Goal: Communication & Community: Answer question/provide support

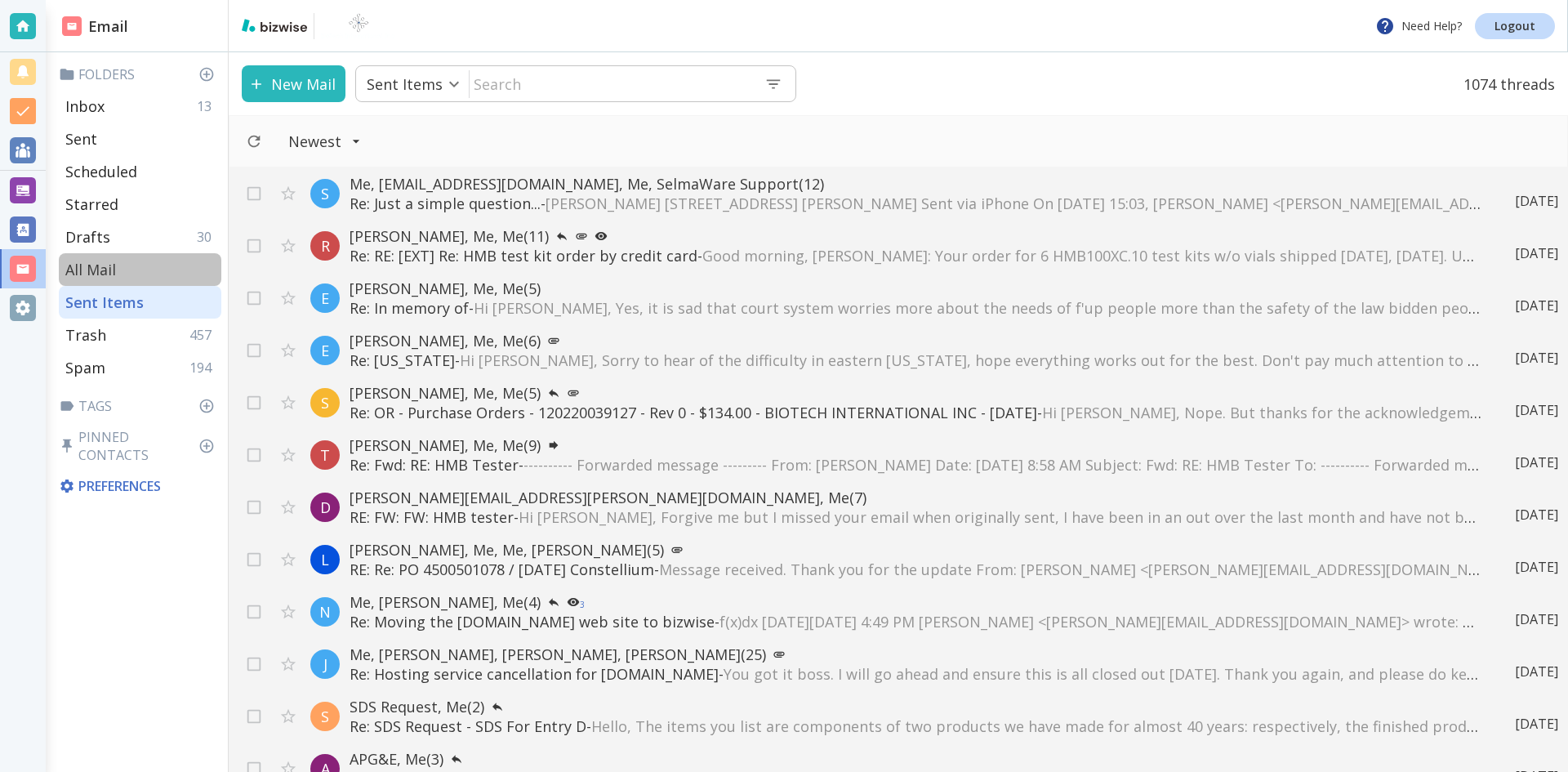
click at [91, 264] on p "All Mail" at bounding box center [90, 270] width 50 height 19
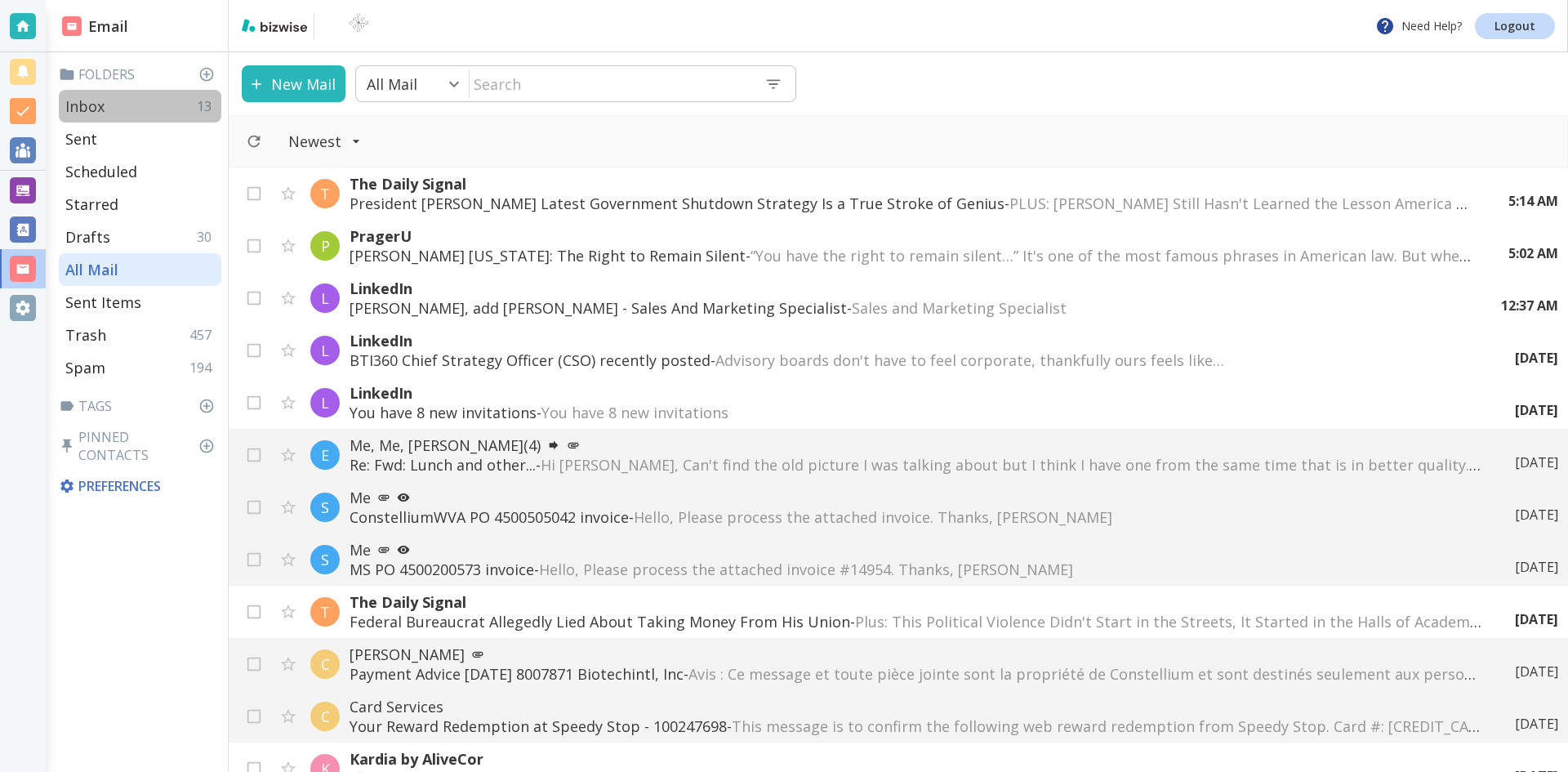
click at [93, 103] on p "Inbox" at bounding box center [85, 106] width 39 height 19
type input "0"
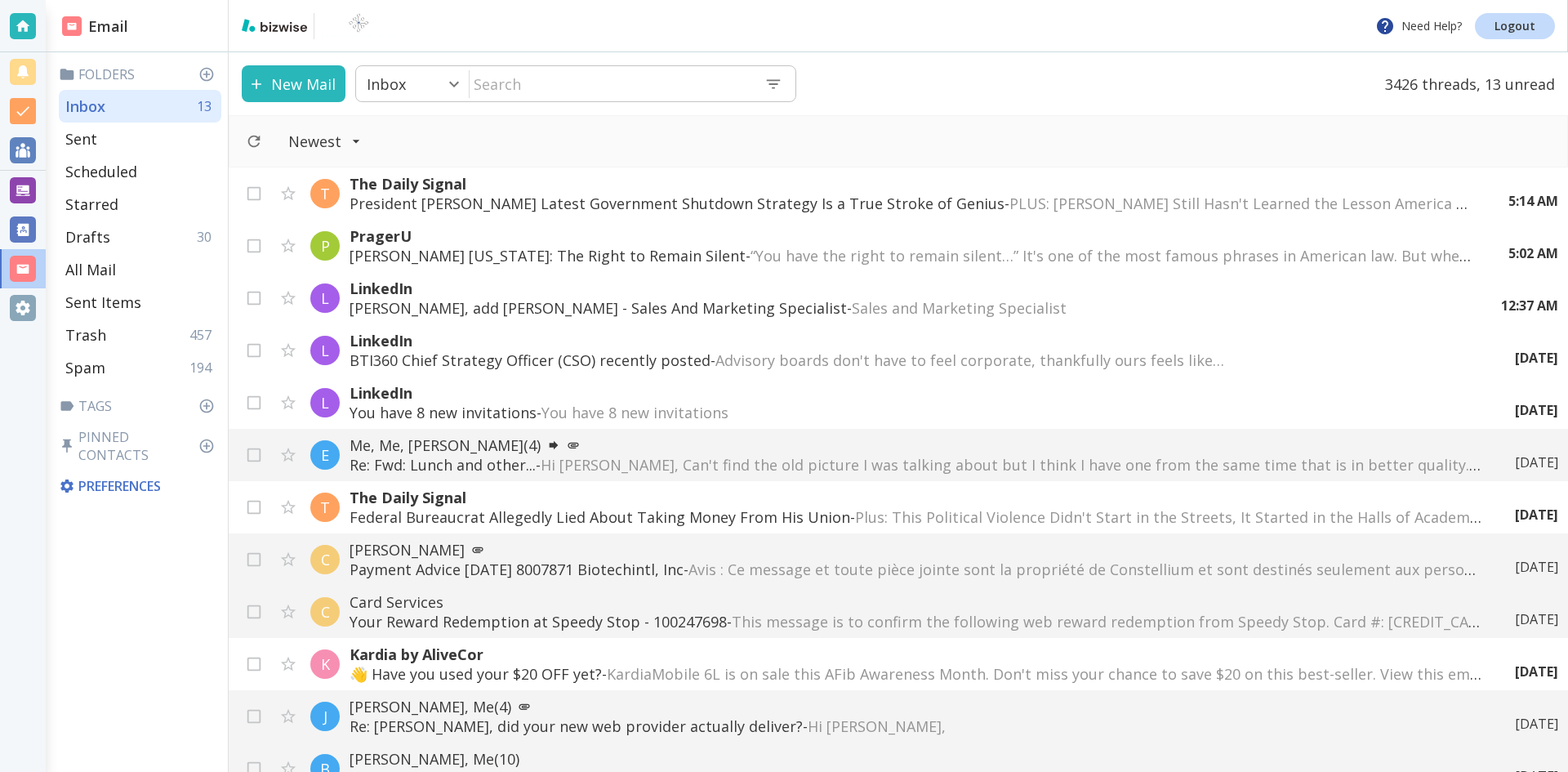
click at [536, 86] on input "text" at bounding box center [611, 84] width 282 height 33
type input "[PERSON_NAME]"
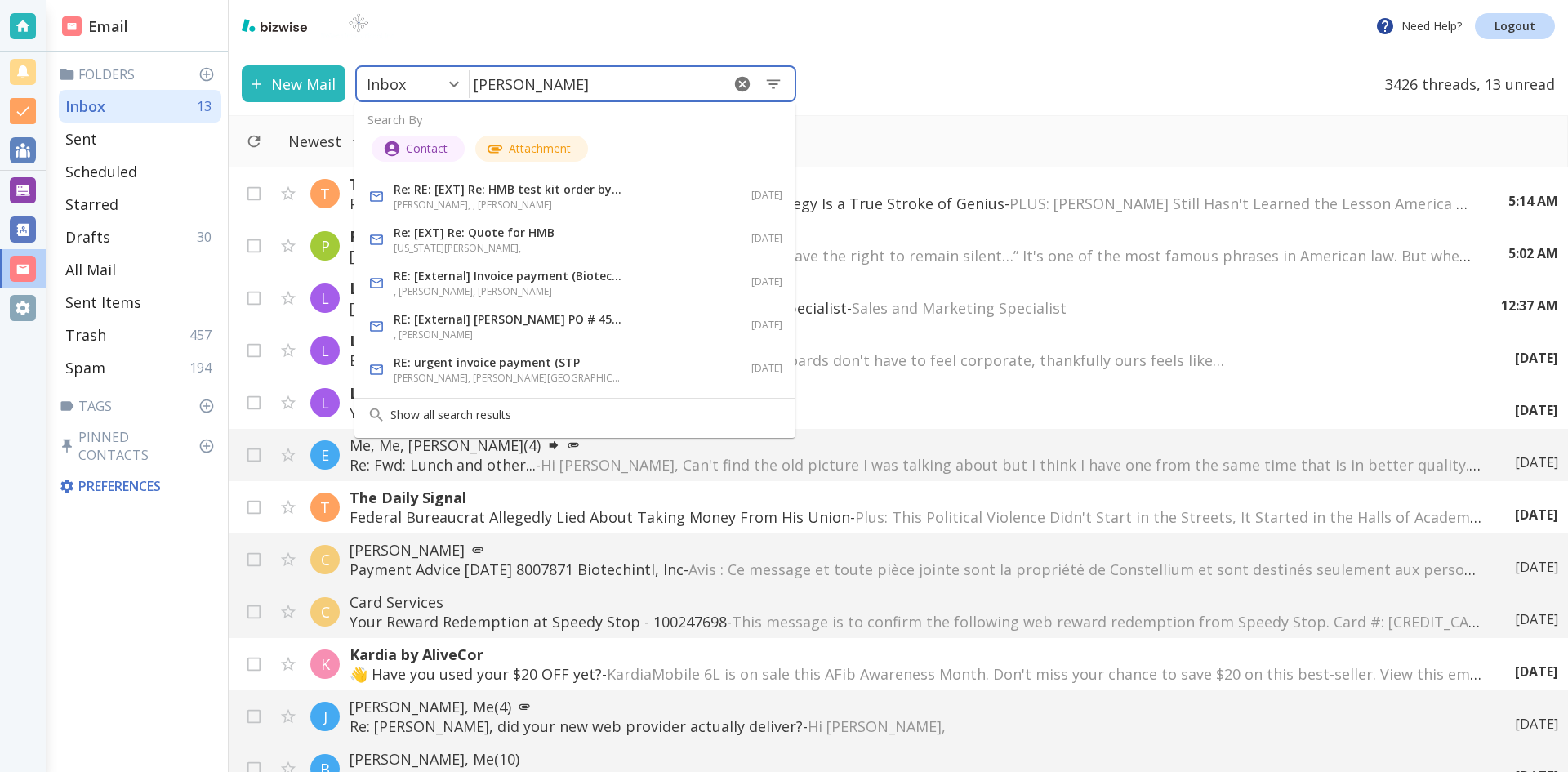
click at [496, 187] on p "Re: RE: [EXT] Re: HMB test kit order by credit card" at bounding box center [508, 189] width 228 height 19
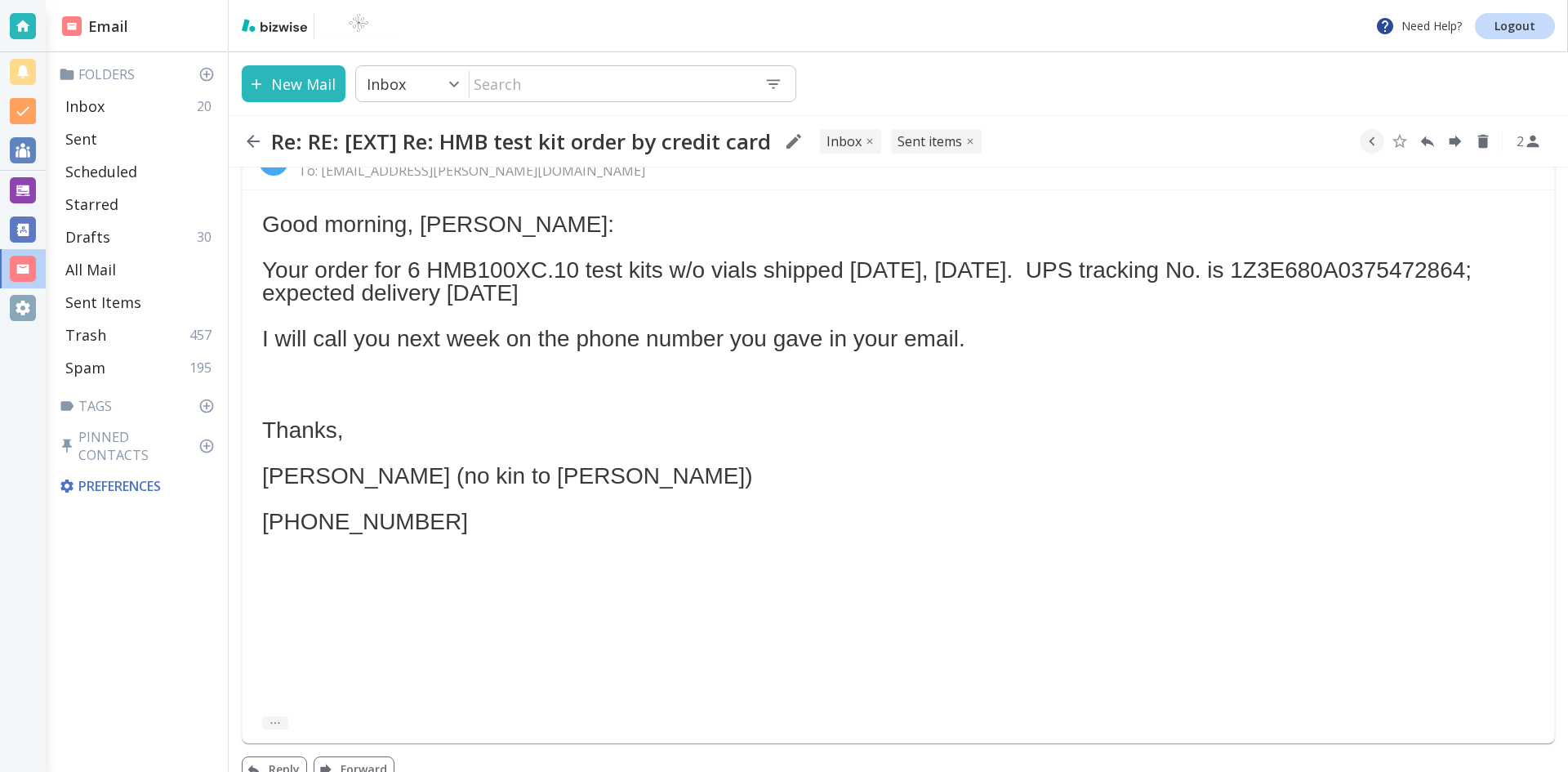
scroll to position [795, 0]
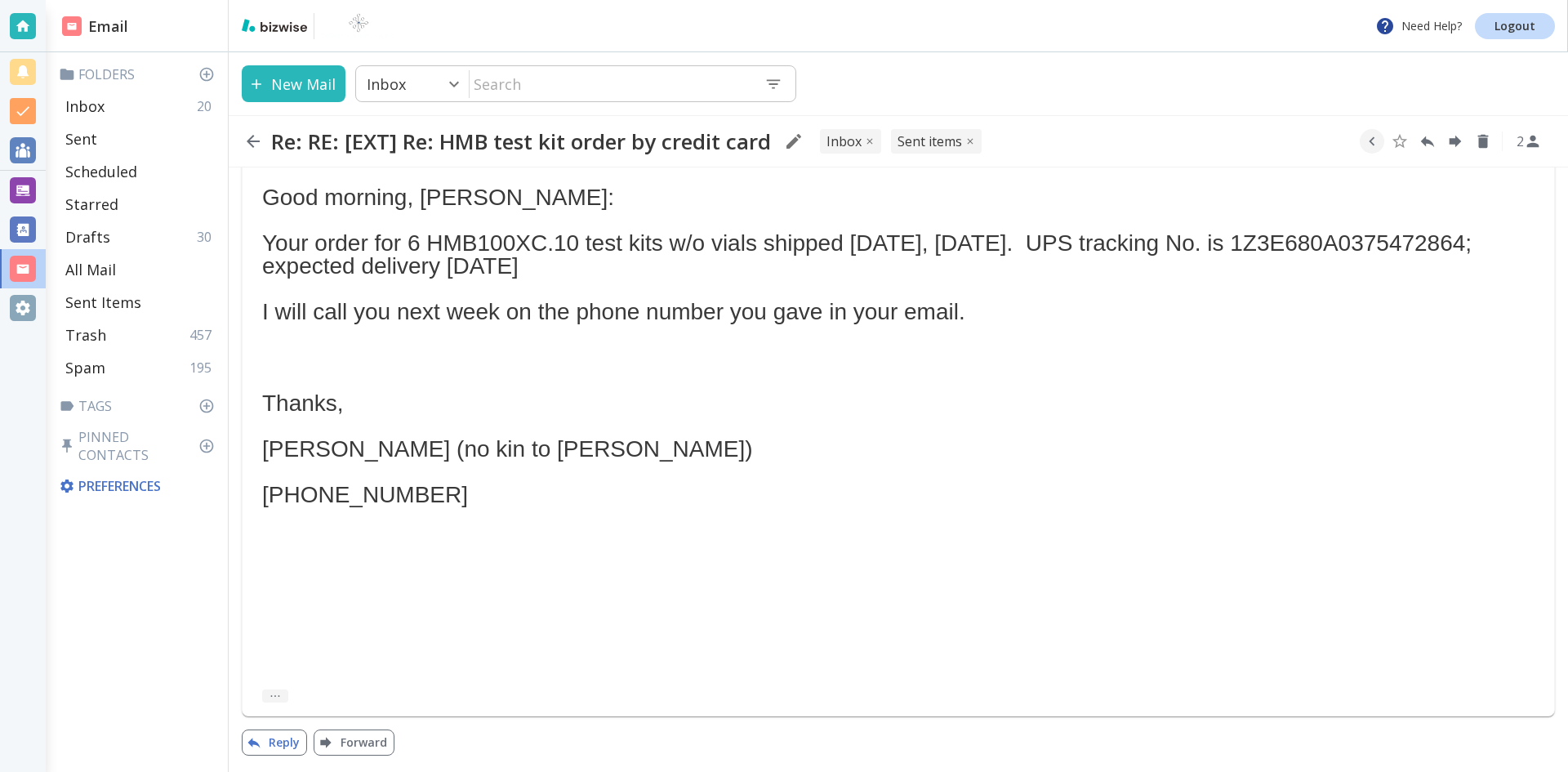
click at [286, 740] on button "Reply" at bounding box center [274, 743] width 65 height 26
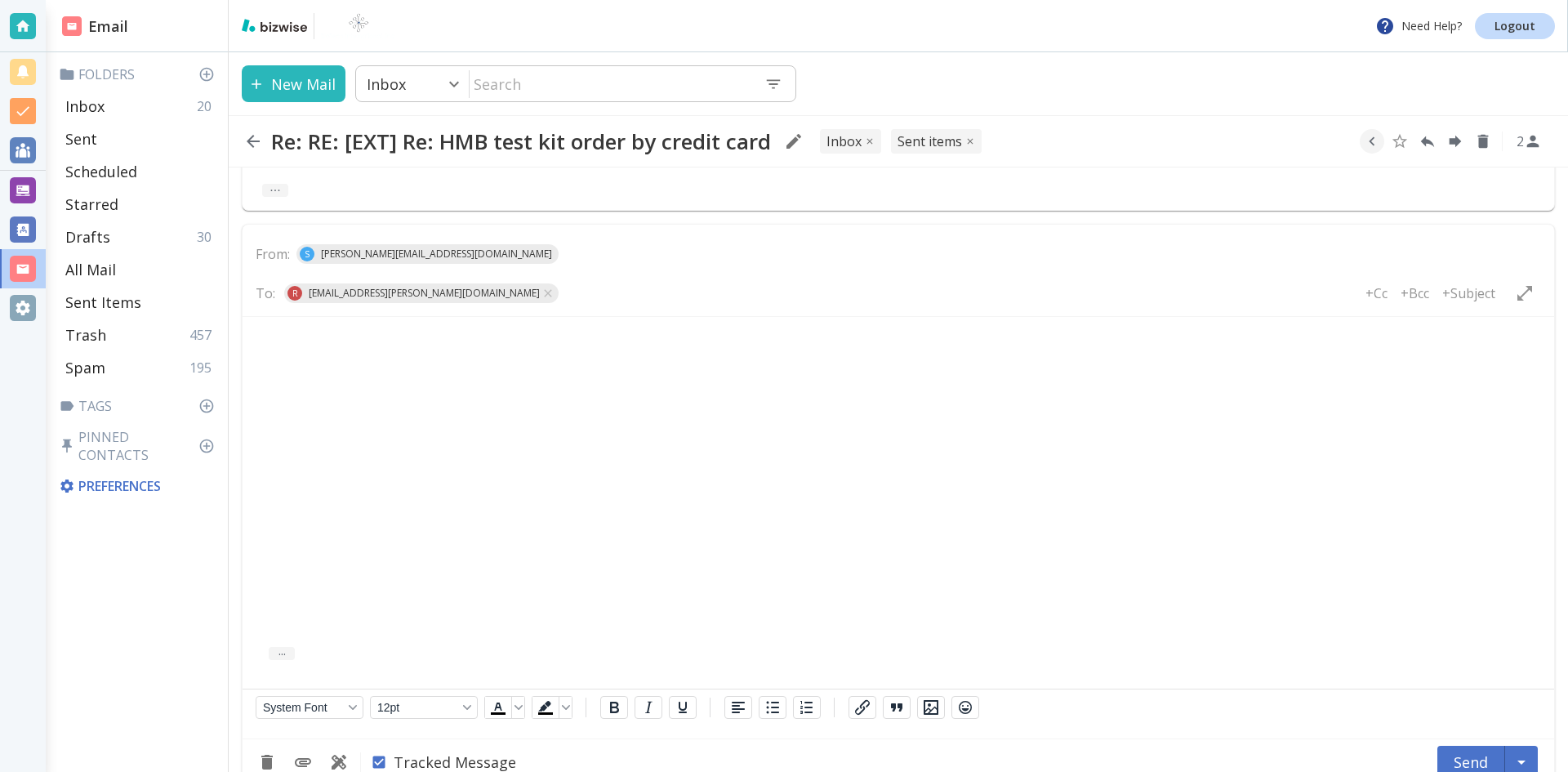
scroll to position [1331, 0]
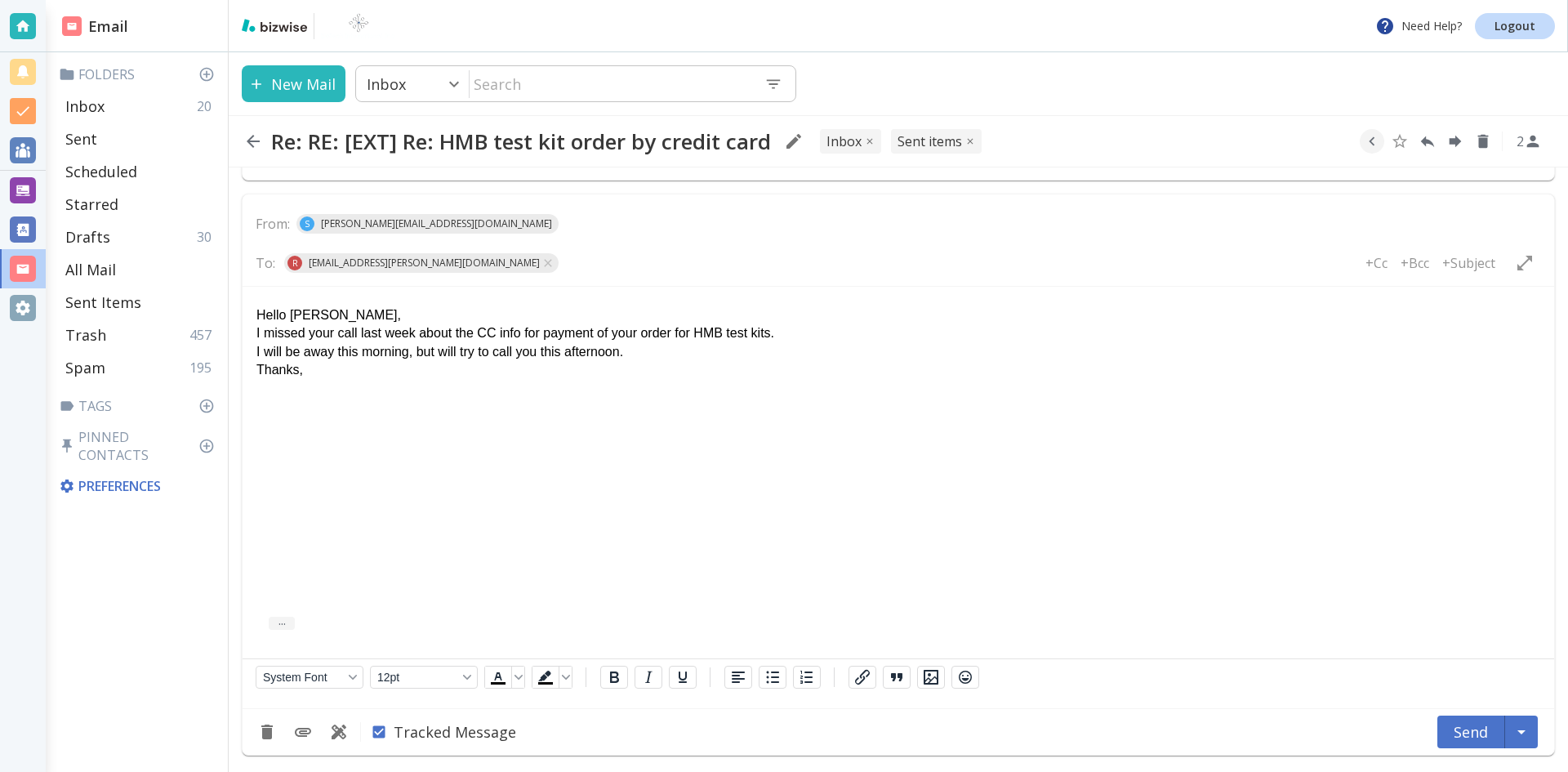
click at [256, 353] on p "I will be away this morning, but will try to call you this afternoon." at bounding box center [898, 352] width 1284 height 18
click at [316, 367] on p "Thanks," at bounding box center [898, 370] width 1284 height 18
click at [1463, 728] on button "Send" at bounding box center [1471, 731] width 68 height 33
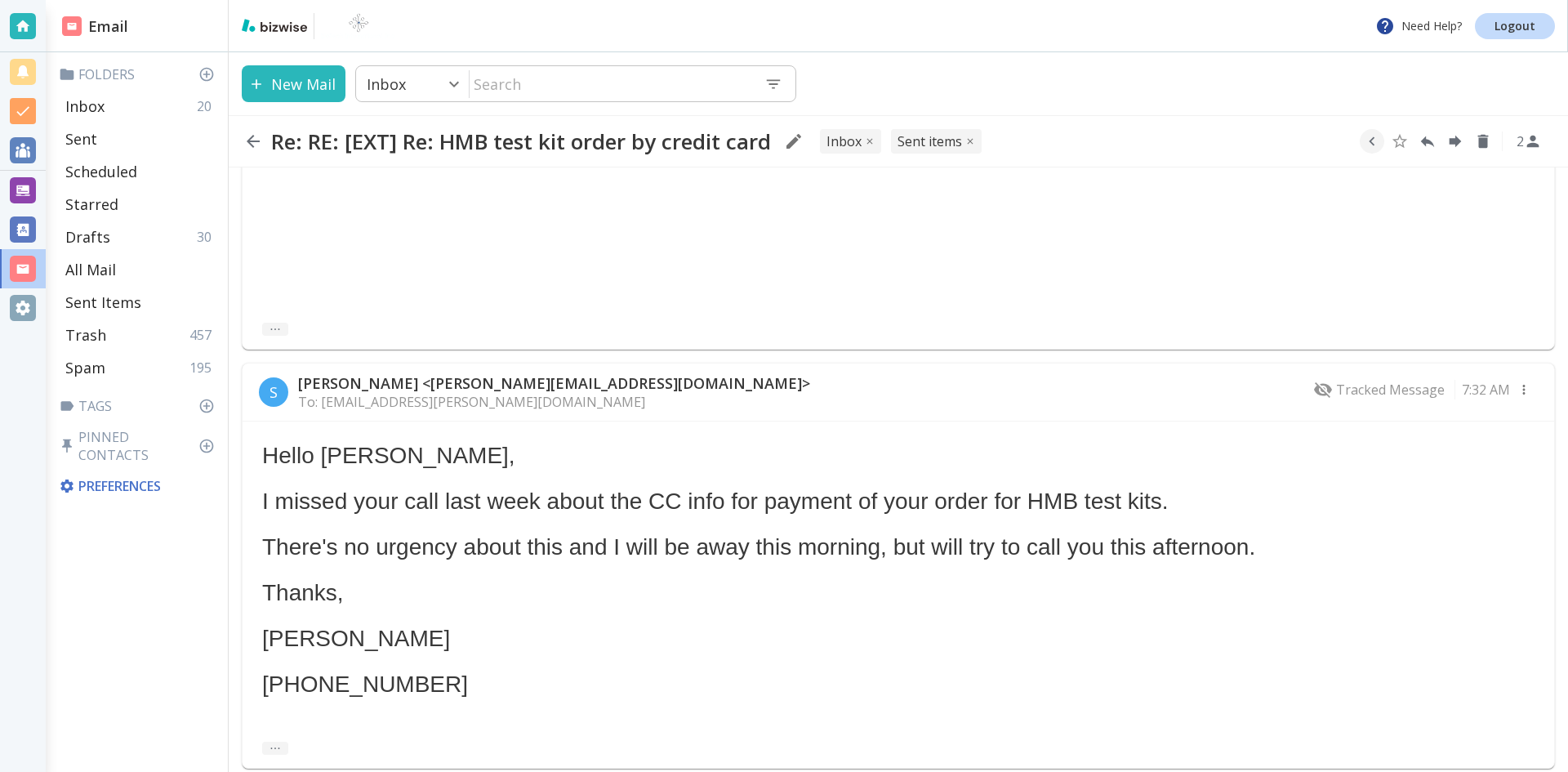
scroll to position [1214, 0]
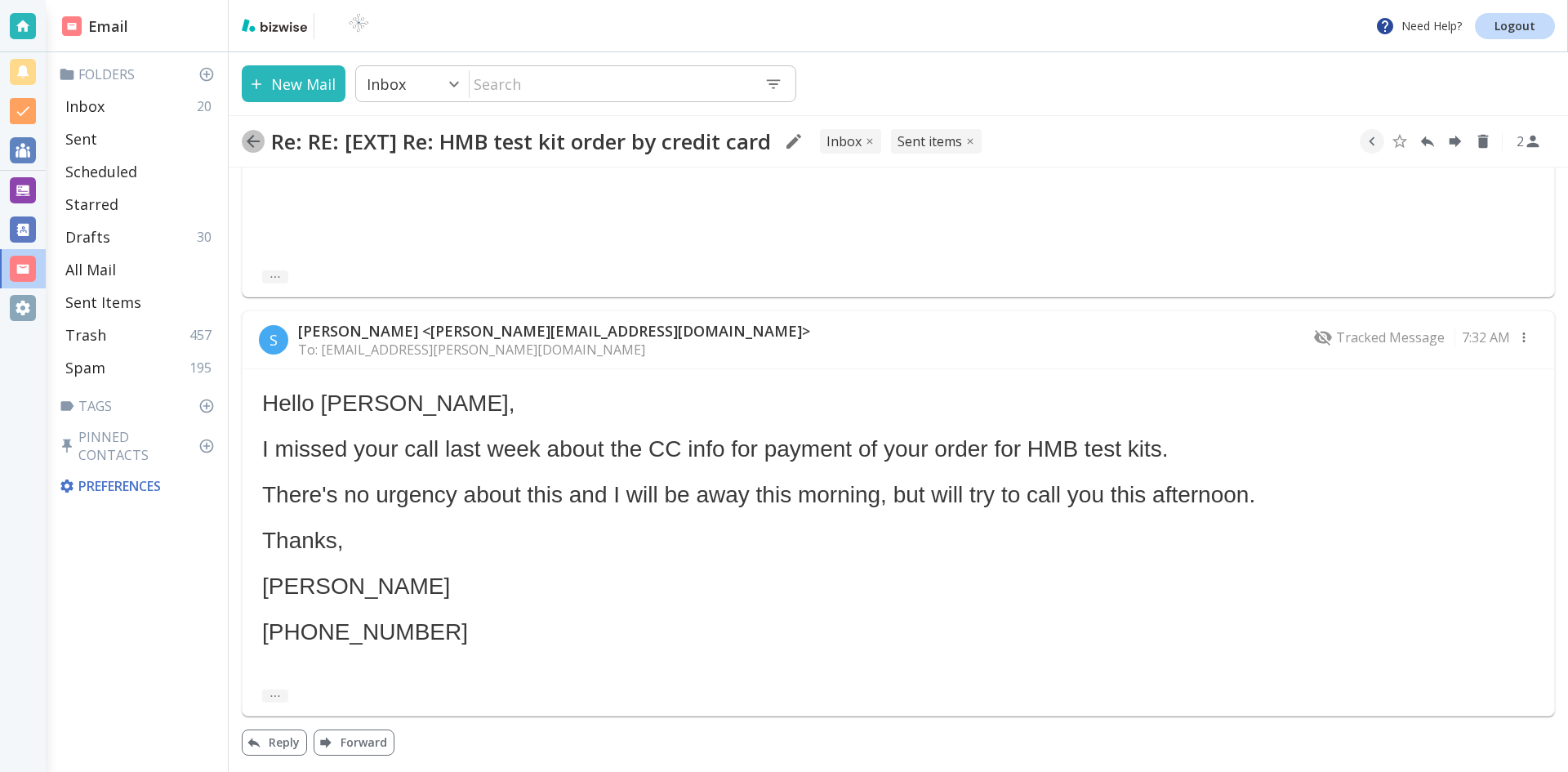
click at [251, 139] on icon "button" at bounding box center [253, 141] width 19 height 19
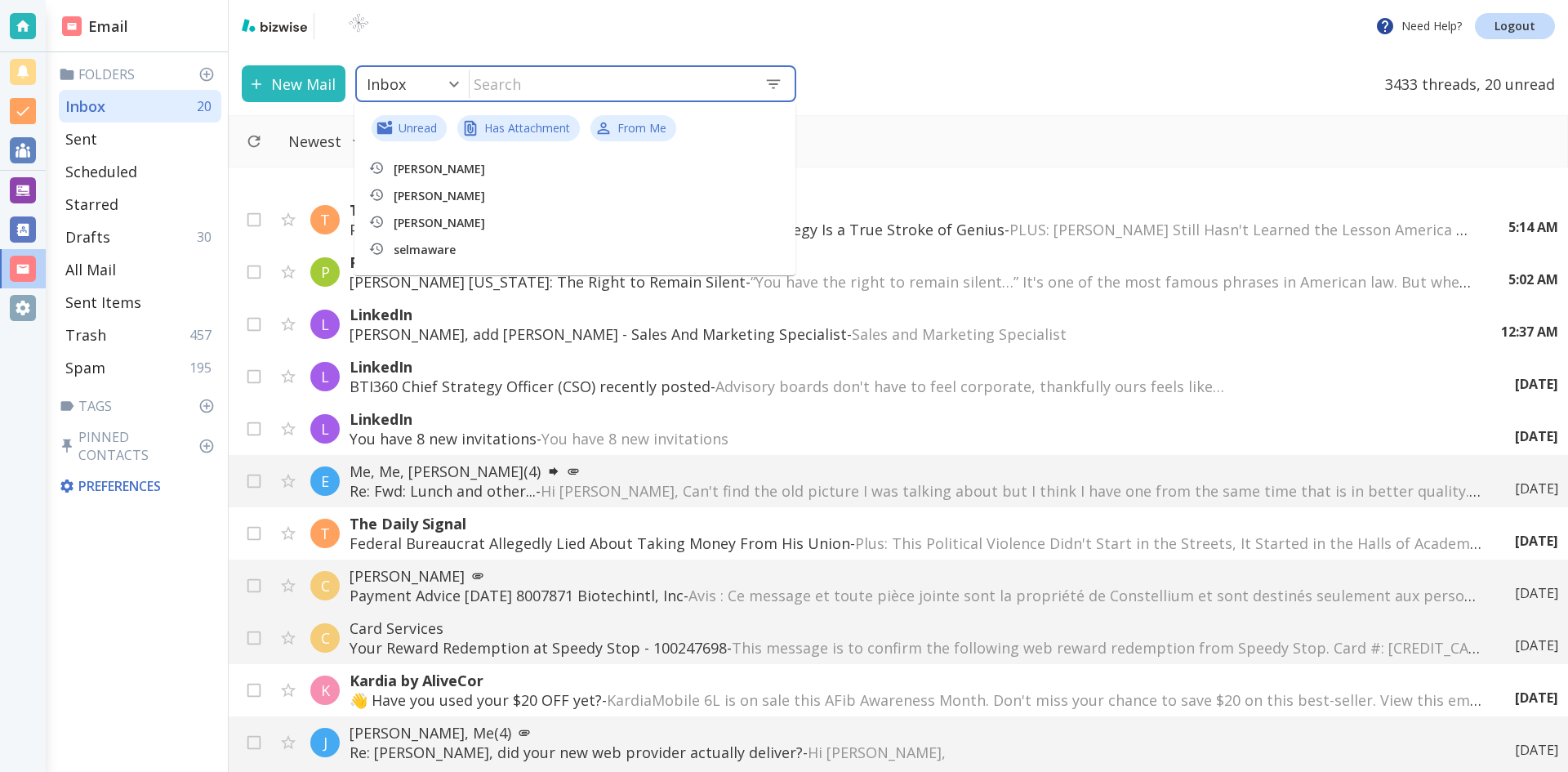
click at [551, 78] on input "text" at bounding box center [611, 84] width 282 height 33
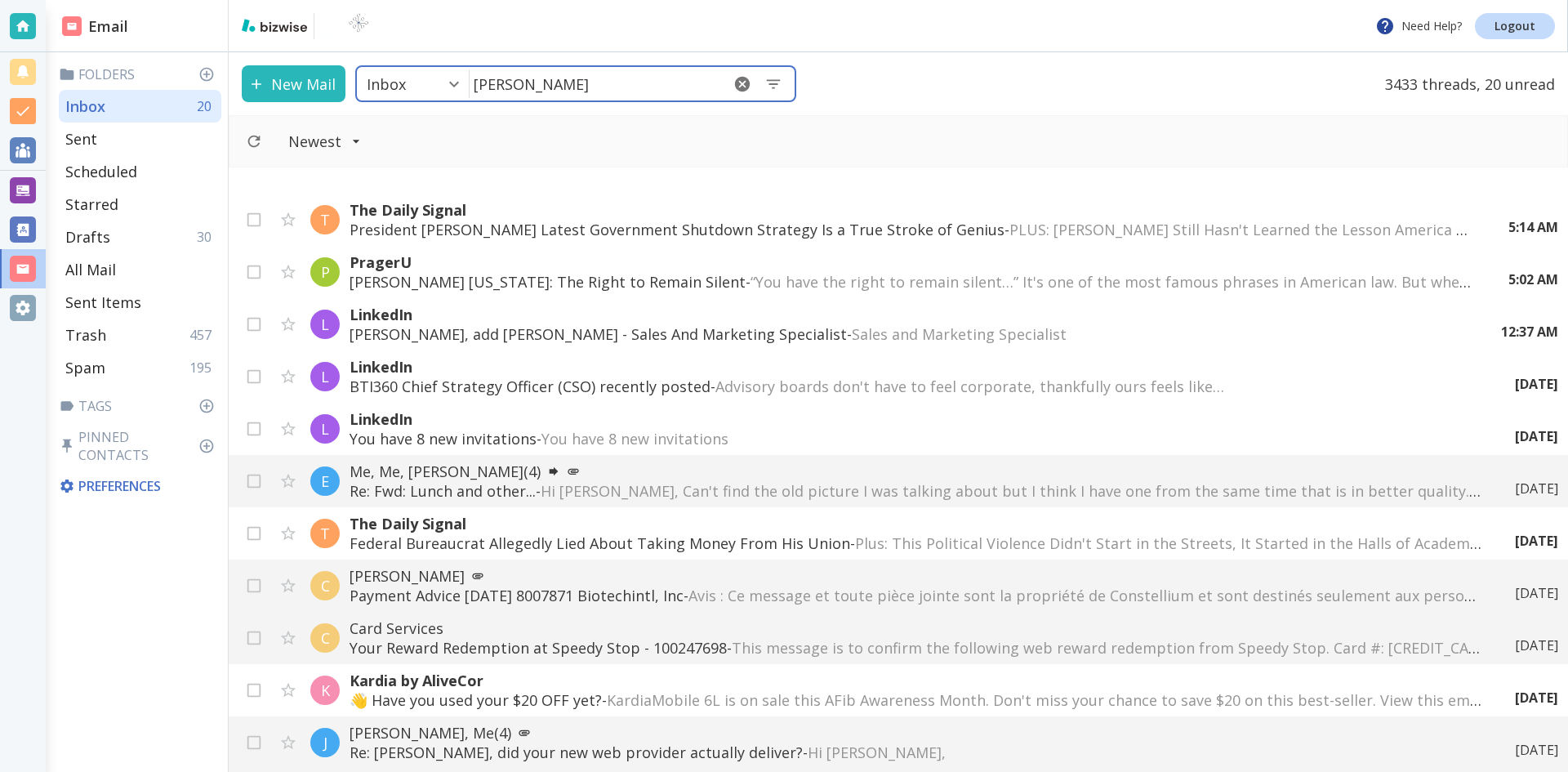
type input "[PERSON_NAME]"
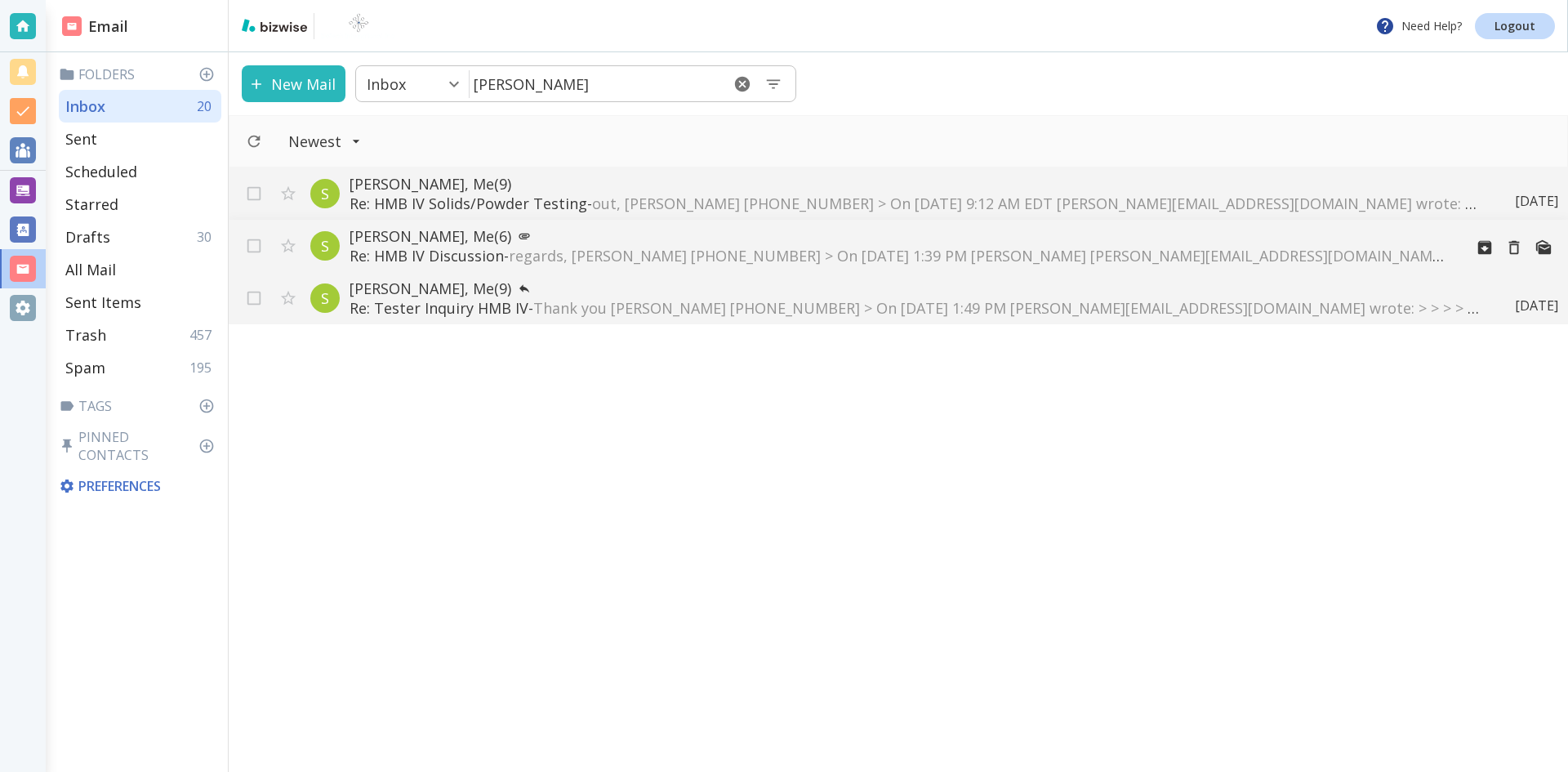
click at [480, 243] on p "[PERSON_NAME], Me (6)" at bounding box center [900, 236] width 1101 height 19
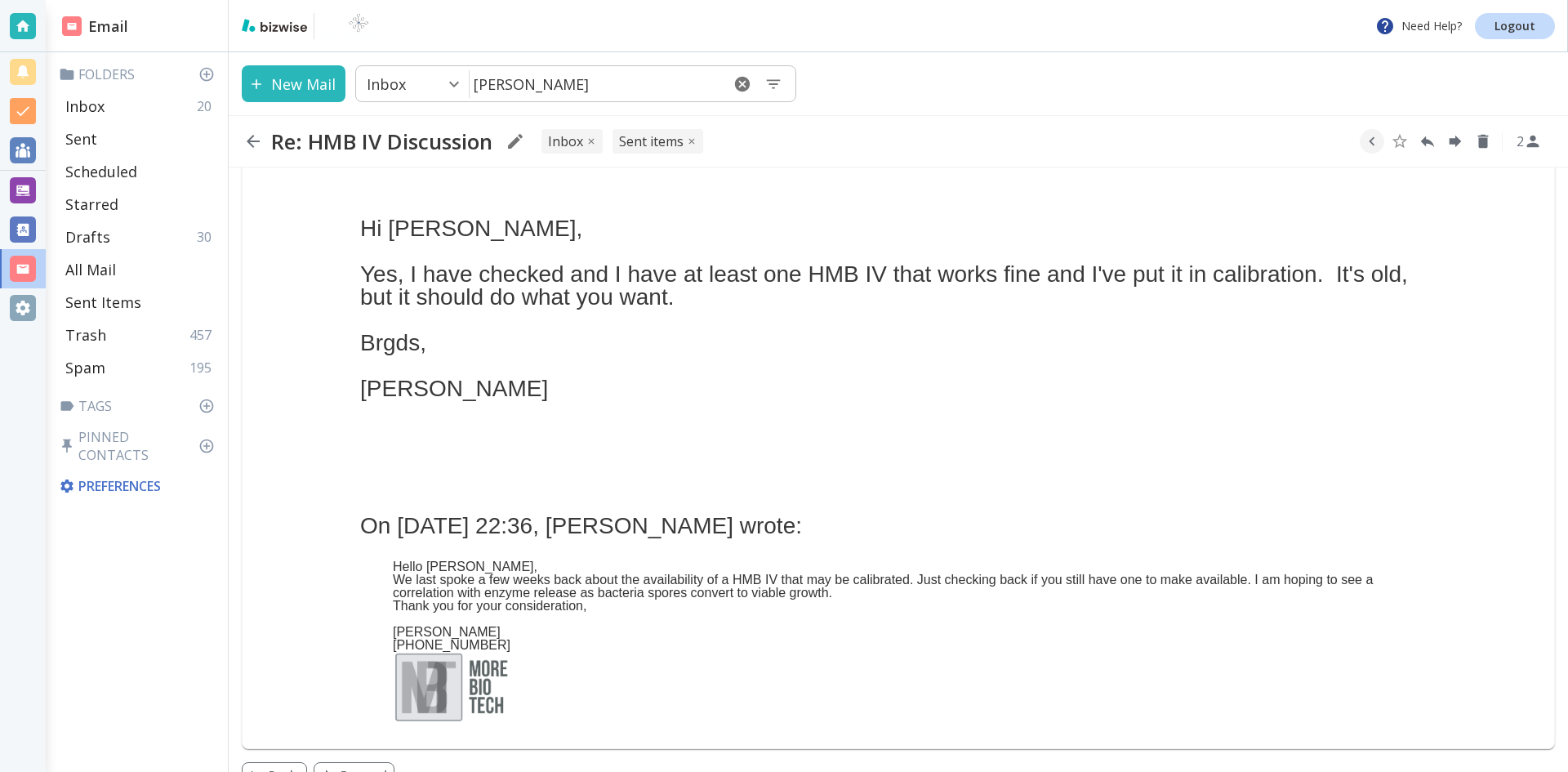
scroll to position [1685, 0]
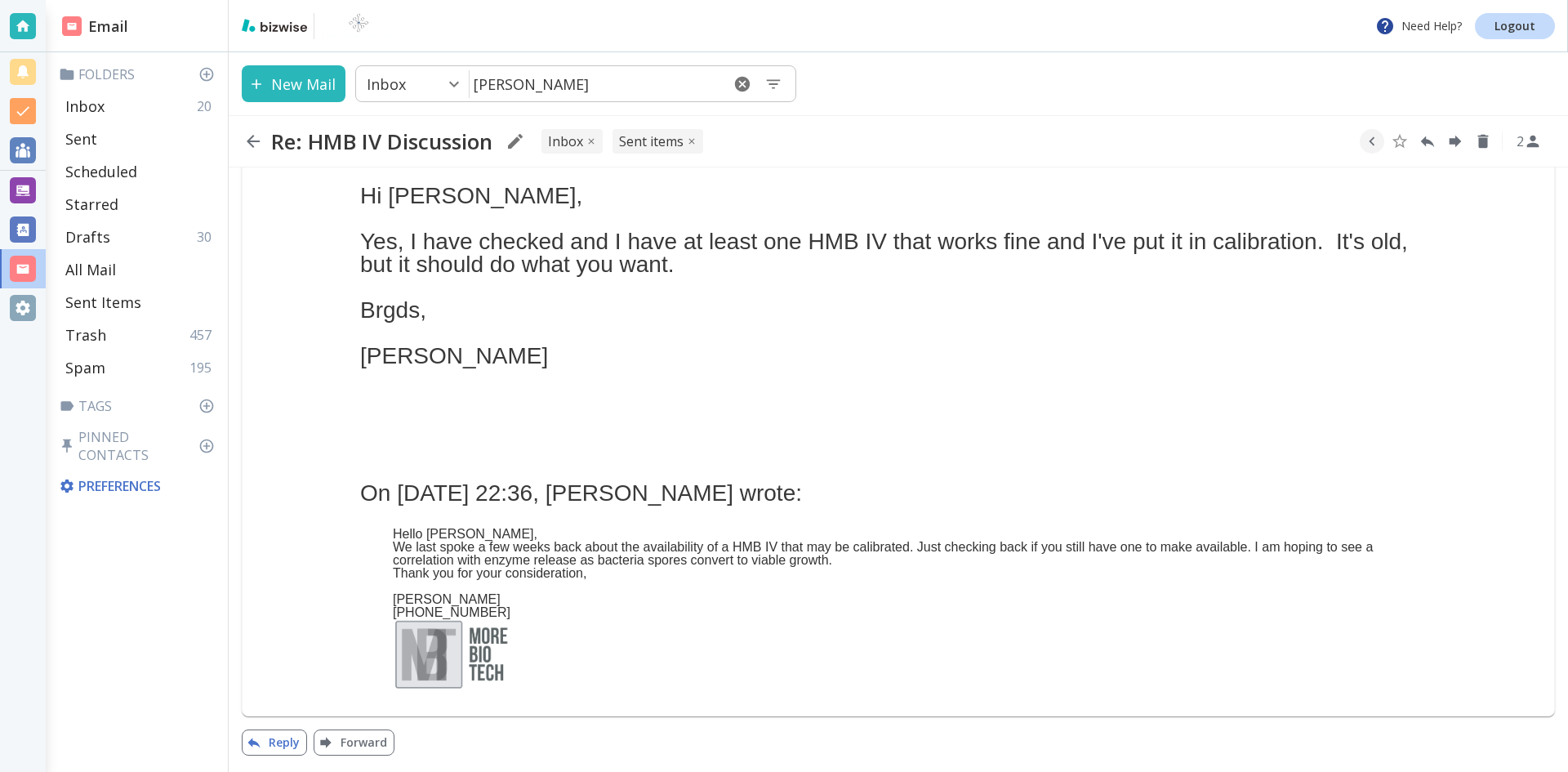
click at [296, 739] on button "Reply" at bounding box center [274, 743] width 65 height 26
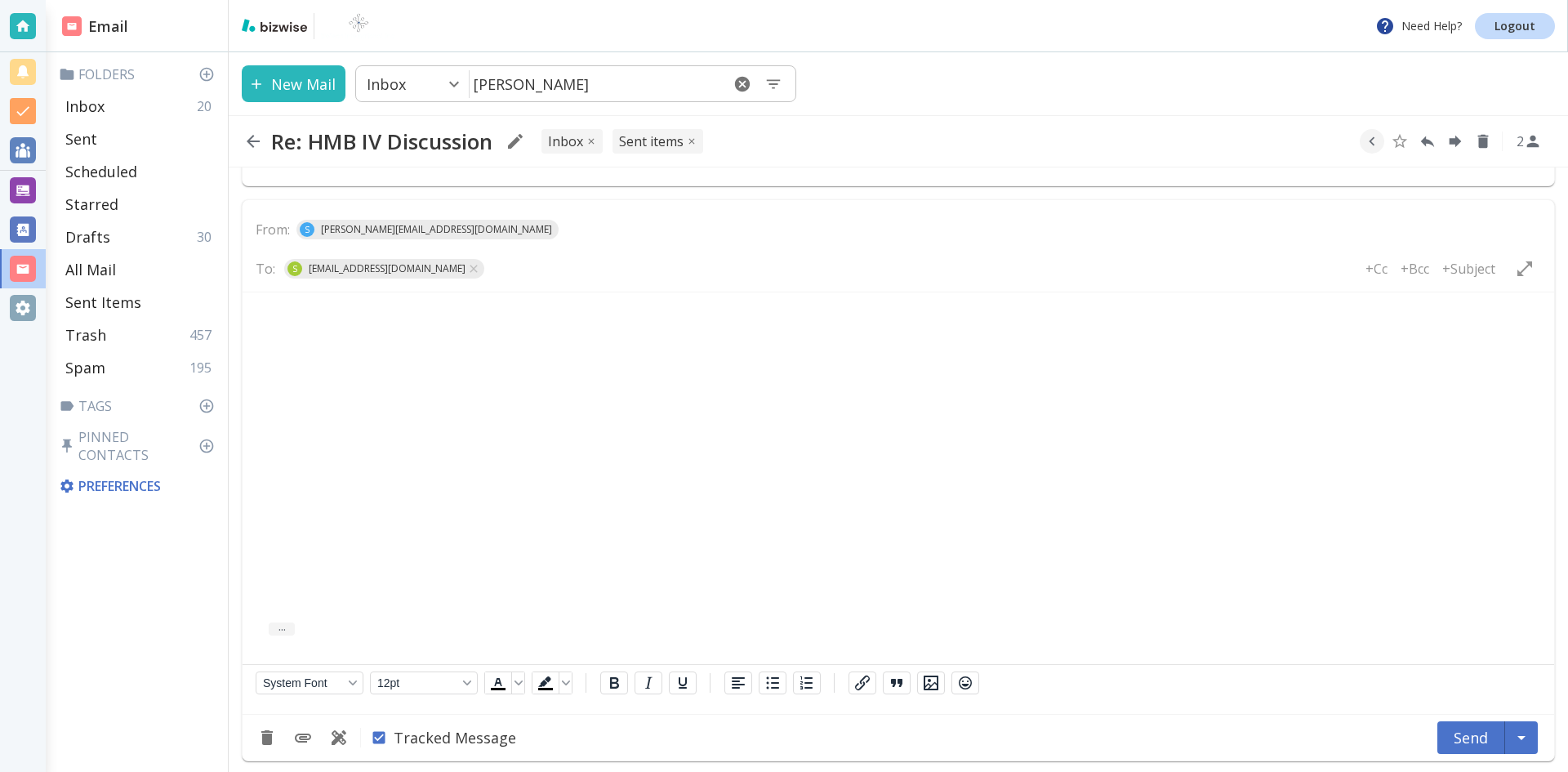
scroll to position [2221, 0]
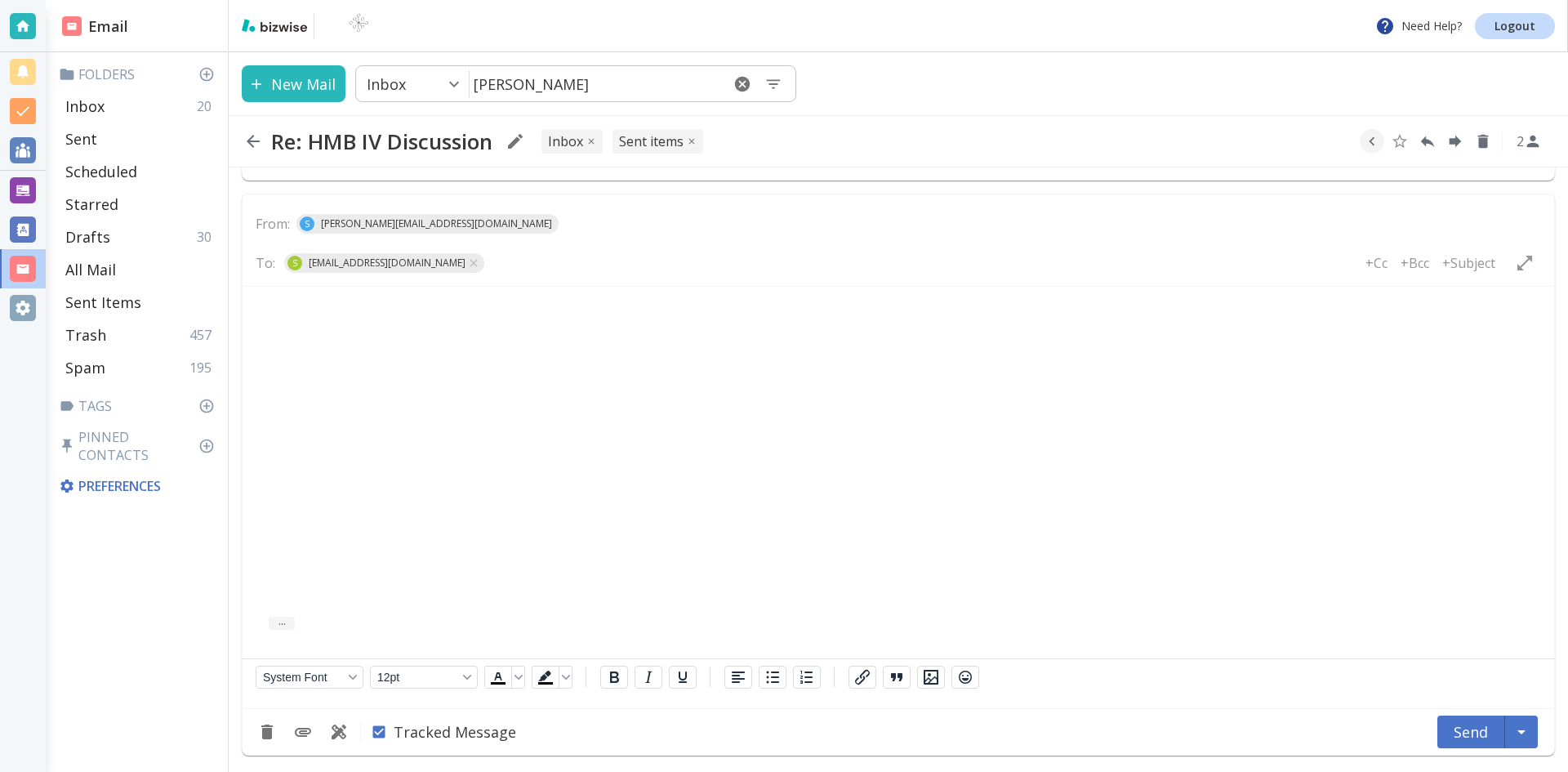
click at [250, 140] on icon "button" at bounding box center [253, 141] width 13 height 13
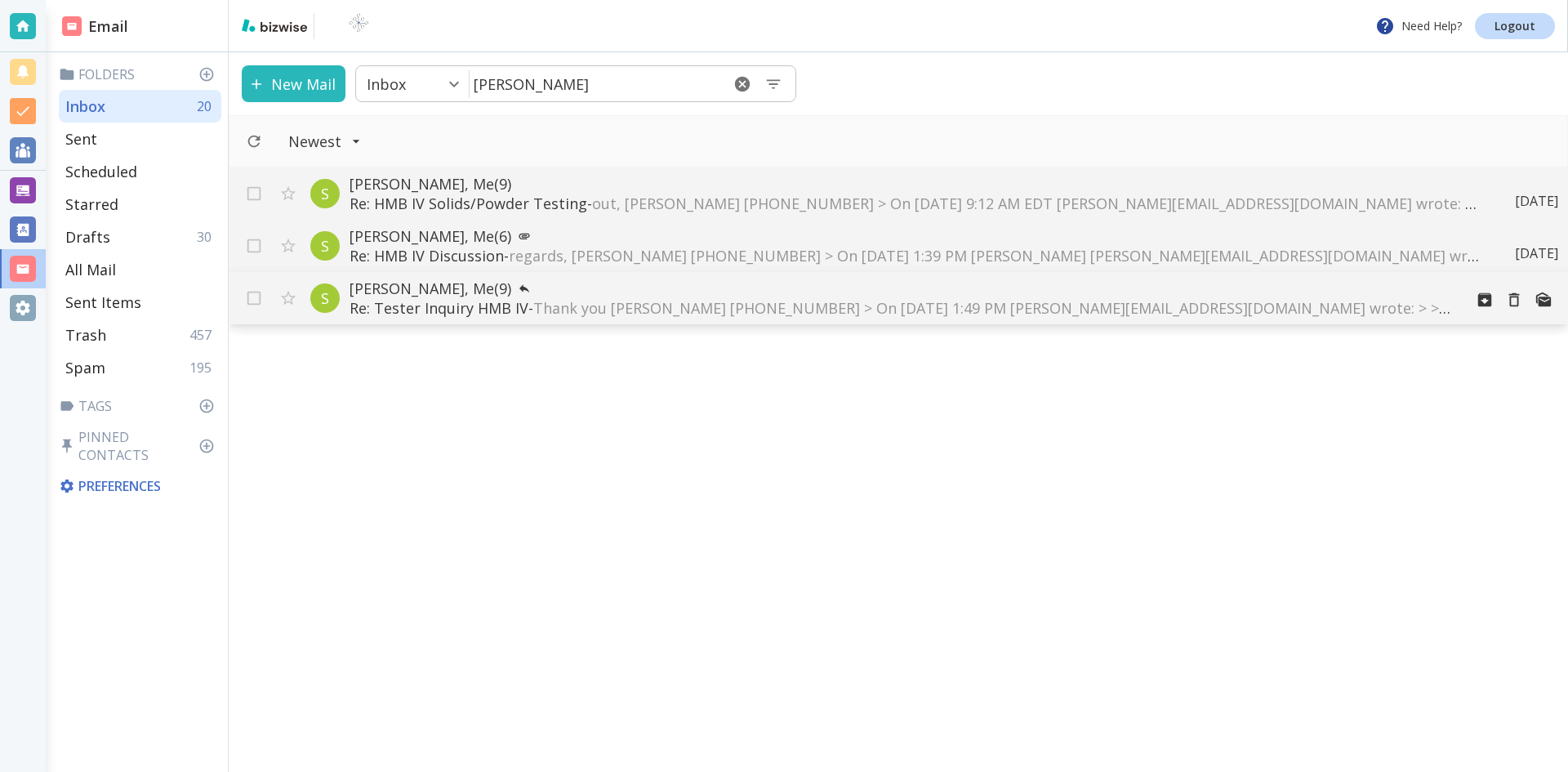
click at [637, 303] on span "Thank you [PERSON_NAME] [PHONE_NUMBER] > On [DATE] 1:49 PM [PERSON_NAME][EMAIL_…" at bounding box center [1078, 308] width 1089 height 19
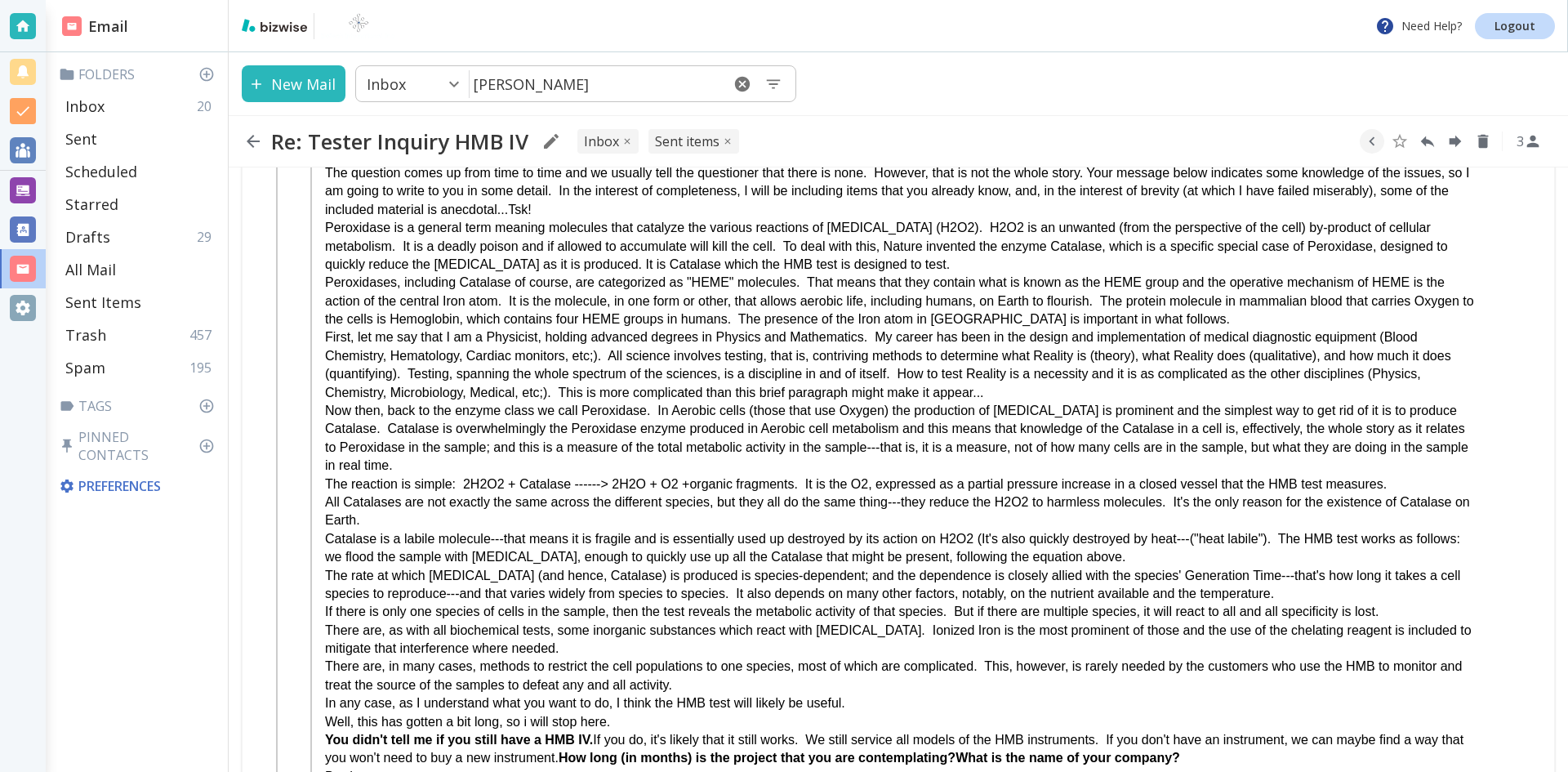
scroll to position [6951, 0]
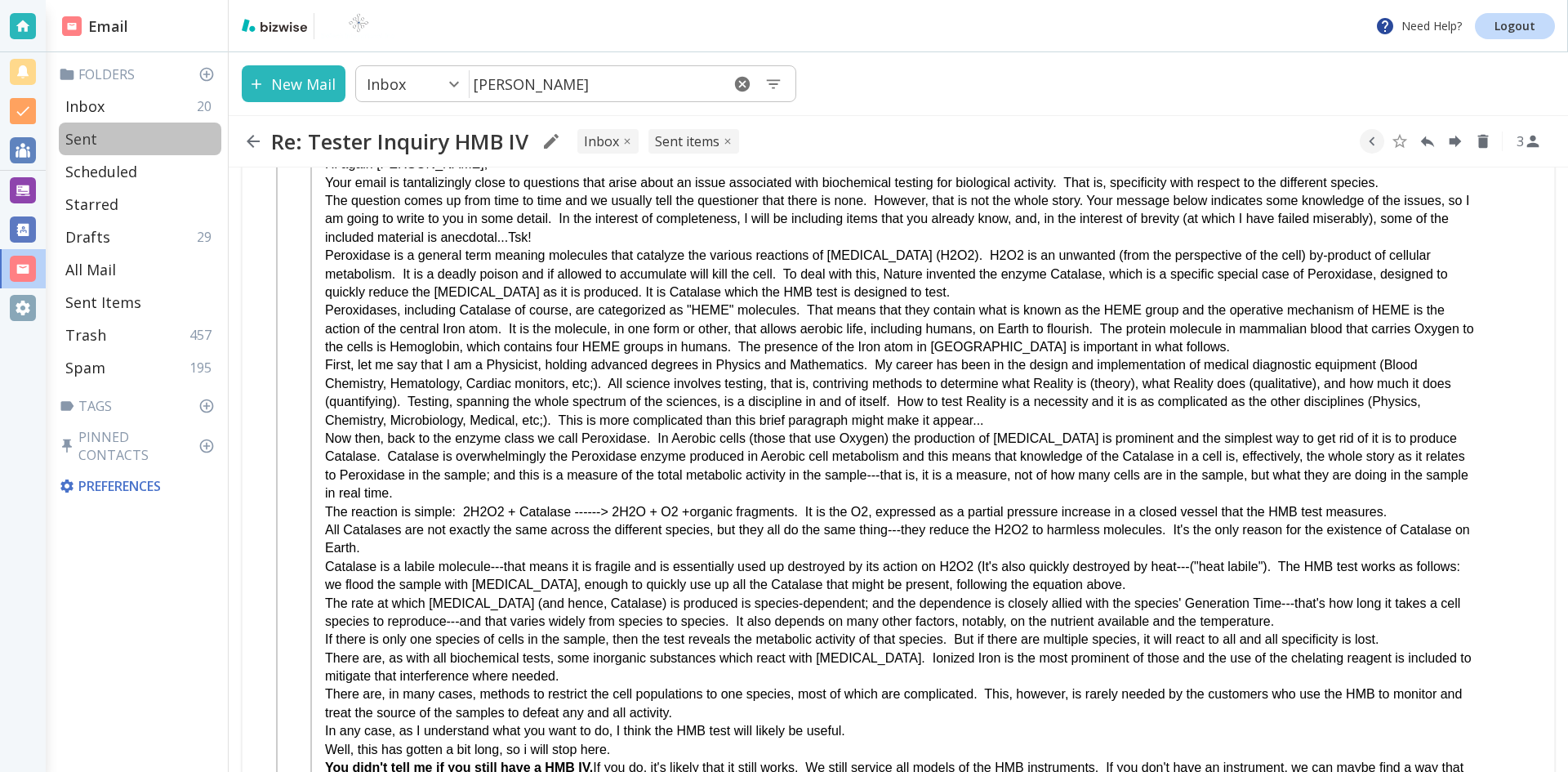
click at [92, 137] on p "Sent" at bounding box center [81, 138] width 32 height 19
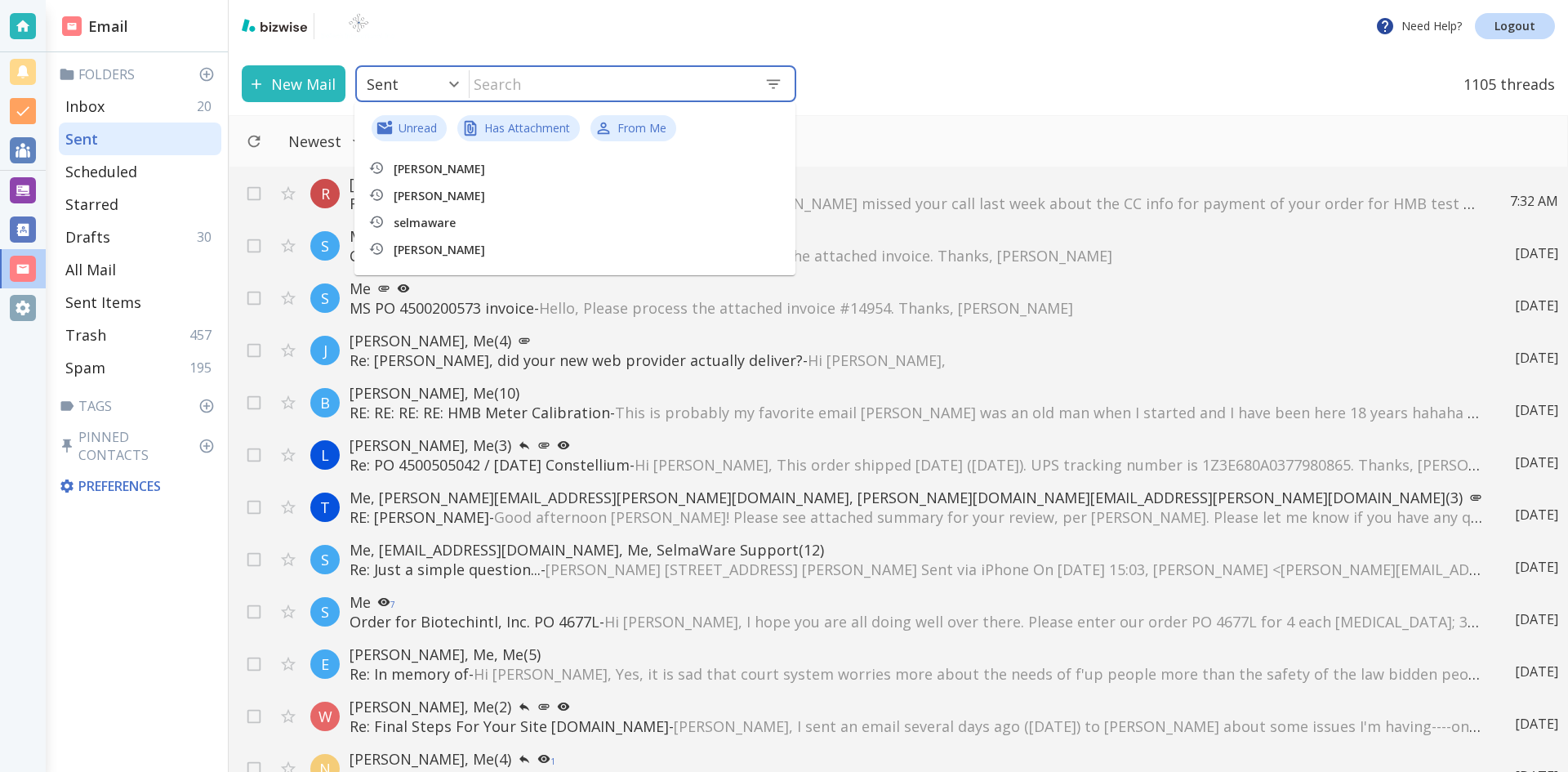
click at [536, 82] on input "text" at bounding box center [611, 84] width 282 height 33
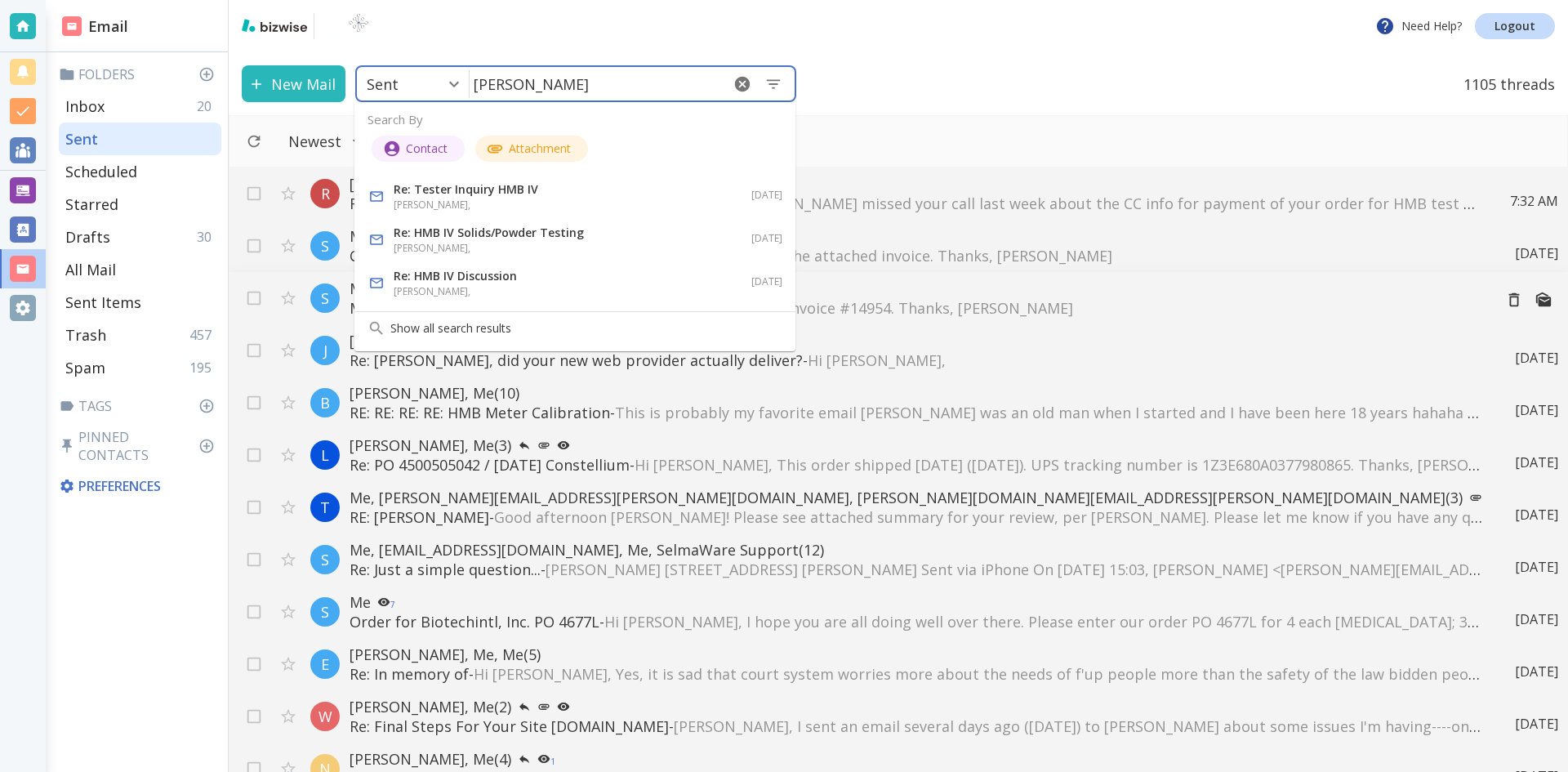
type input "[PERSON_NAME]"
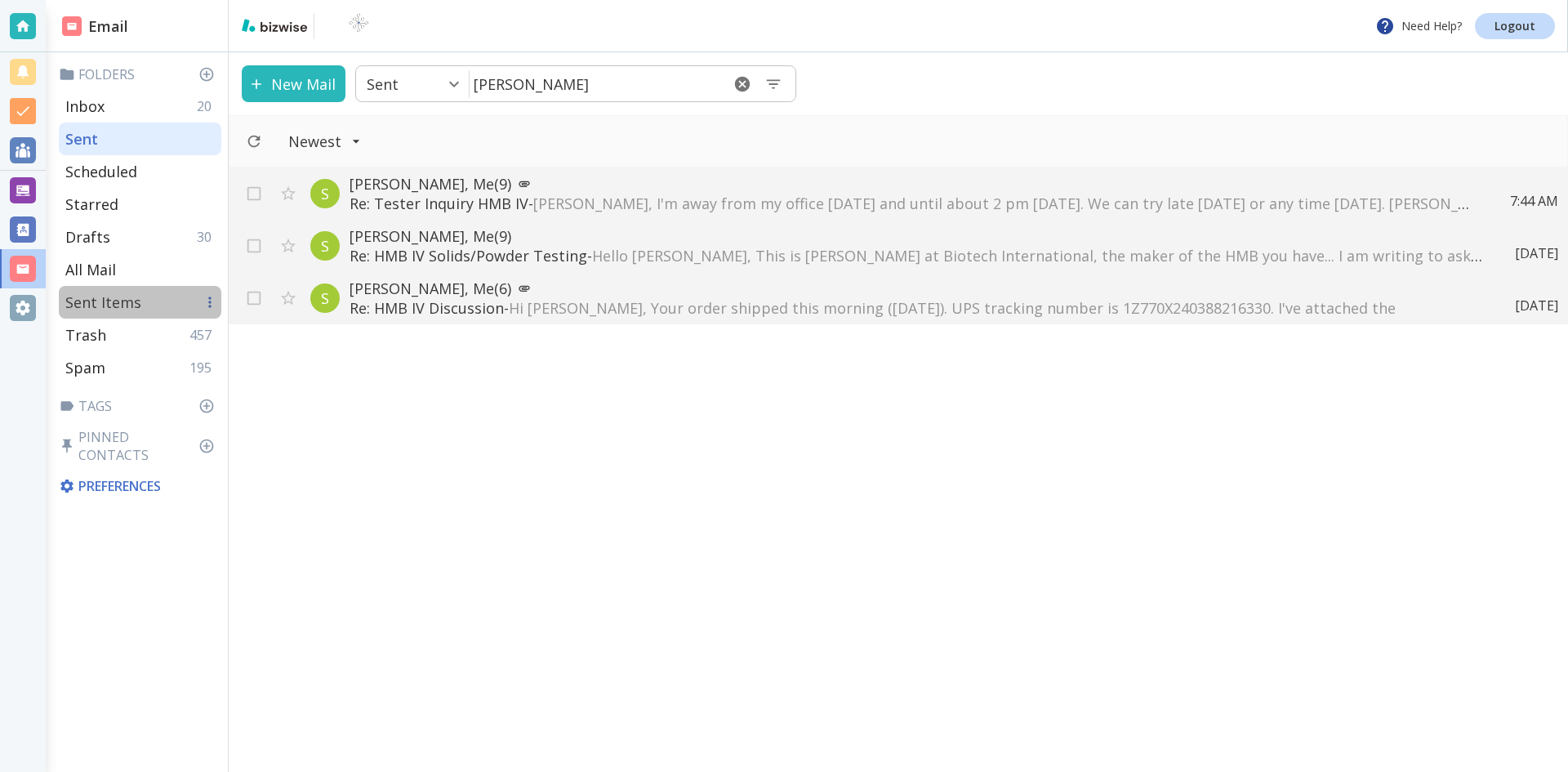
click at [116, 296] on p "Sent Items" at bounding box center [103, 302] width 76 height 19
type input "6"
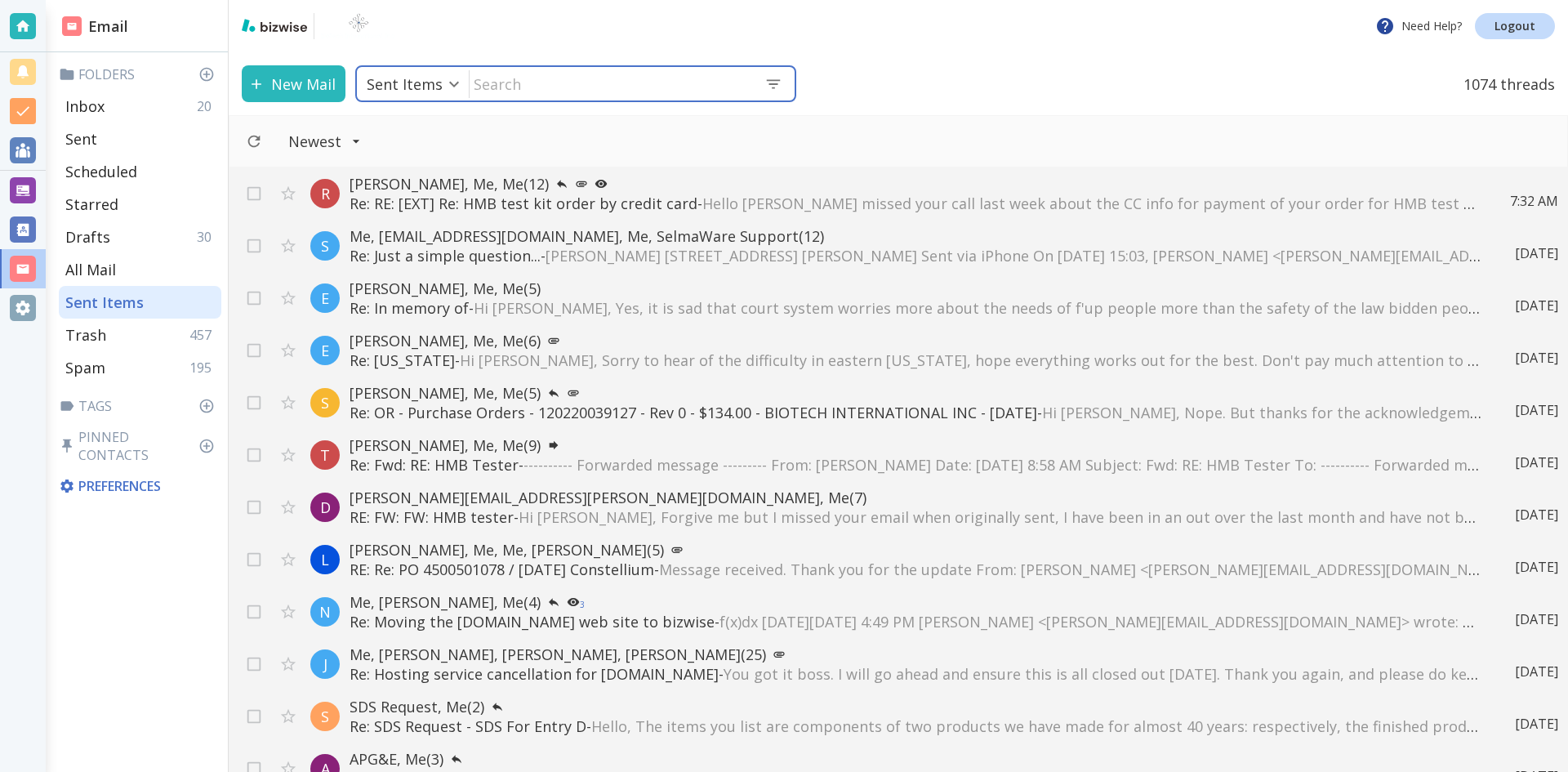
click at [547, 92] on input "text" at bounding box center [611, 84] width 282 height 33
type input "[PERSON_NAME]"
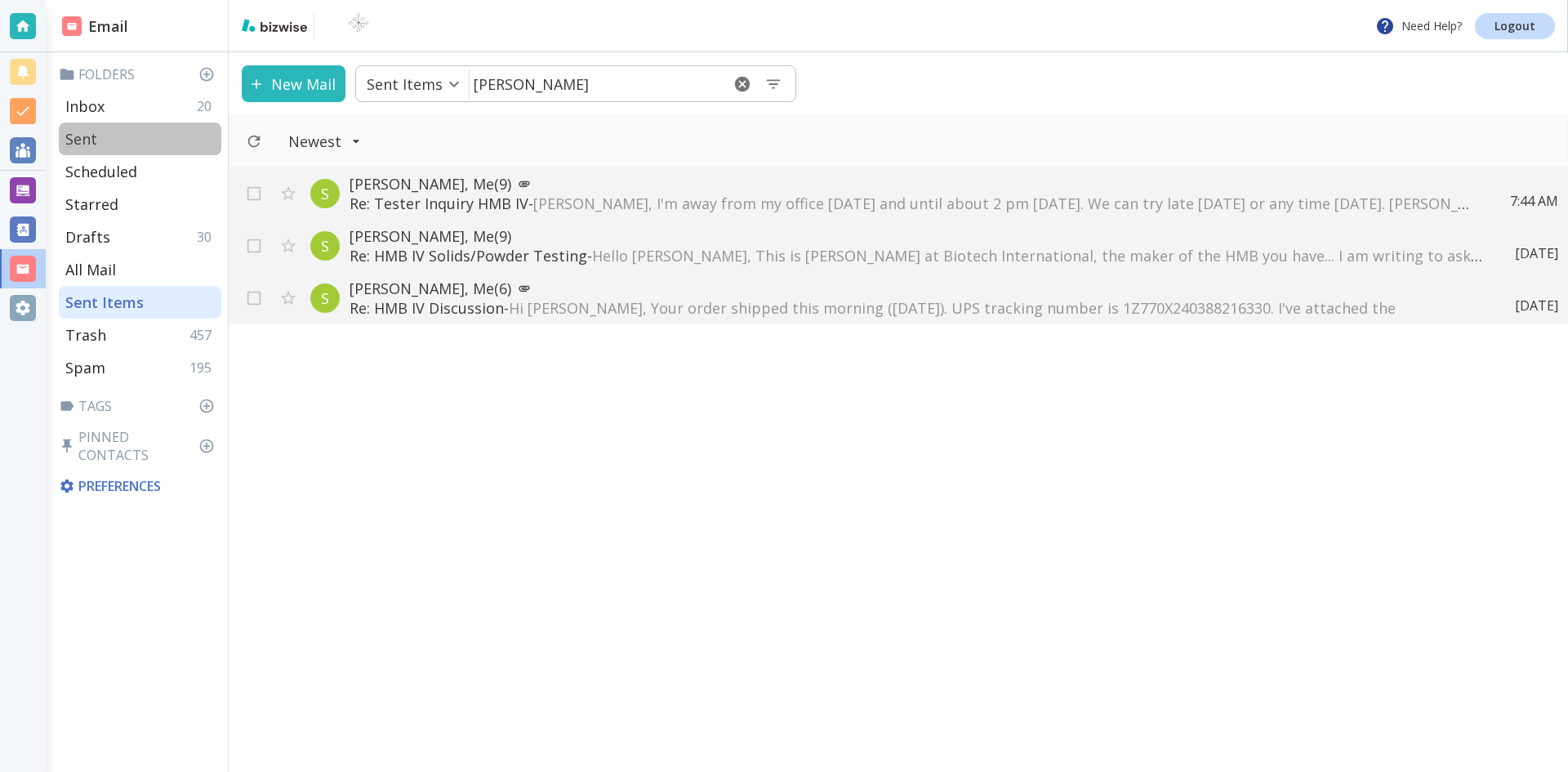
click at [94, 136] on p "Sent" at bounding box center [81, 138] width 32 height 19
type input "1"
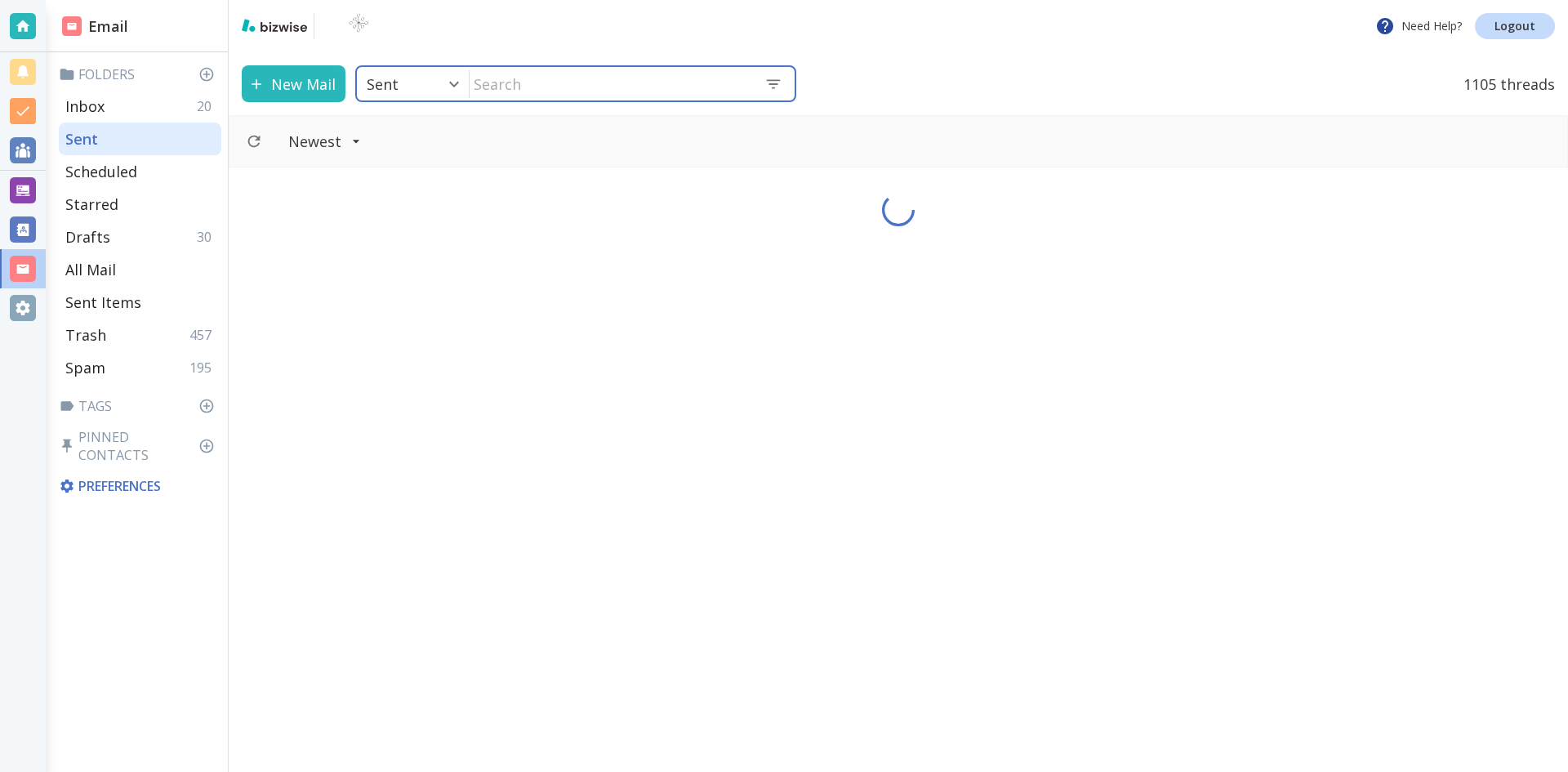
click at [554, 87] on input "text" at bounding box center [611, 84] width 282 height 33
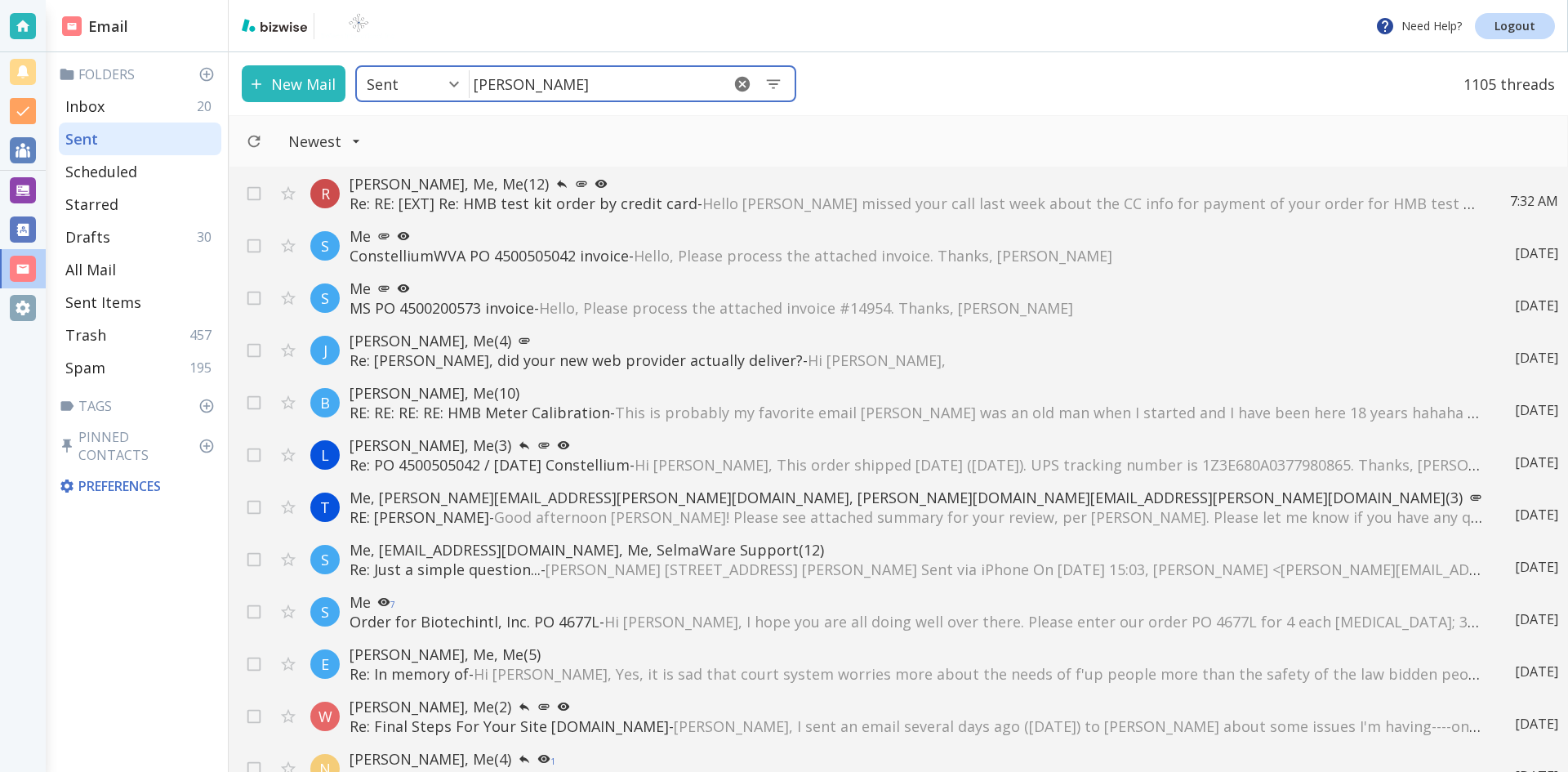
type input "[PERSON_NAME]"
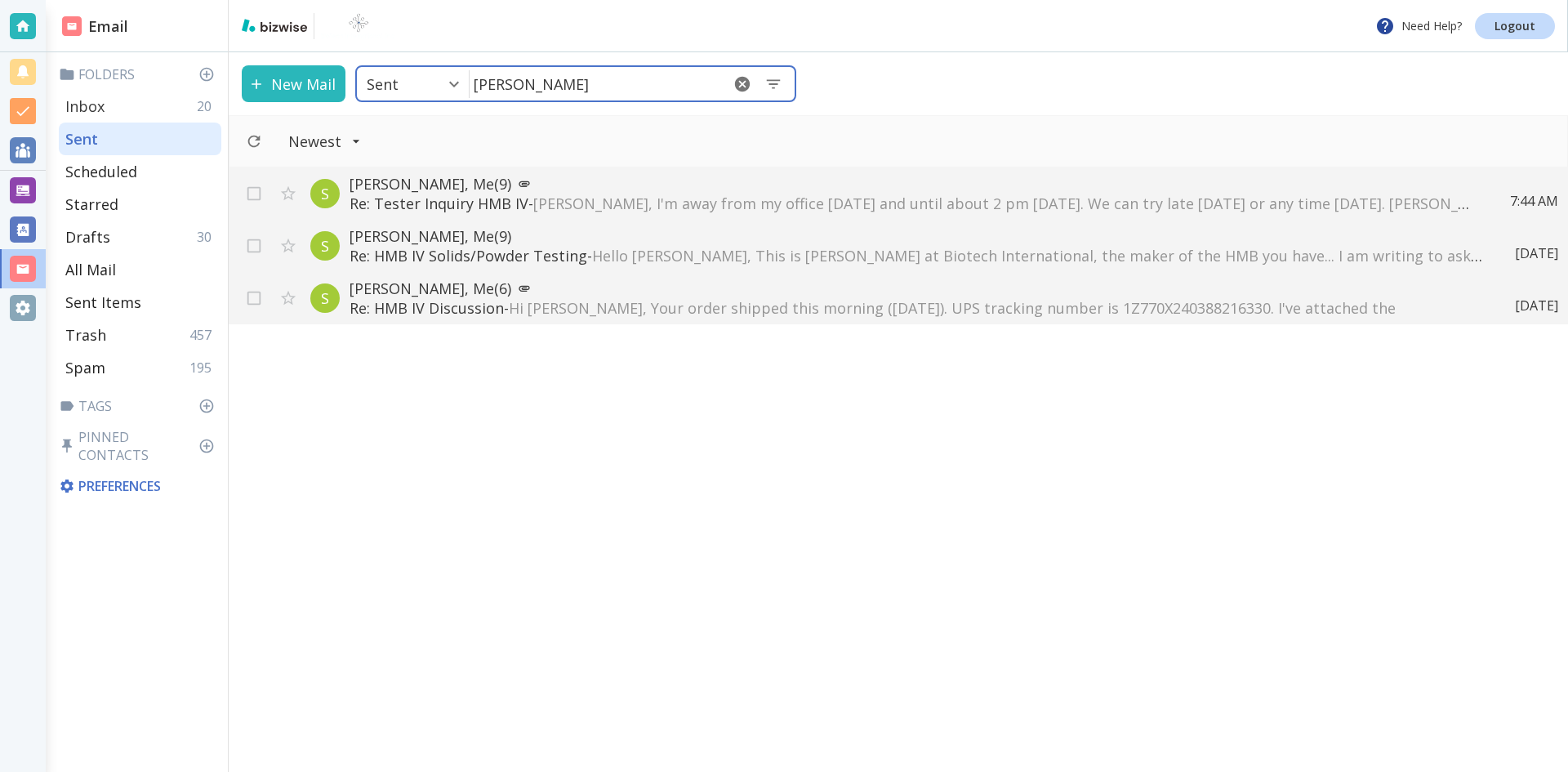
click at [95, 102] on p "Inbox" at bounding box center [85, 106] width 39 height 19
type input "0"
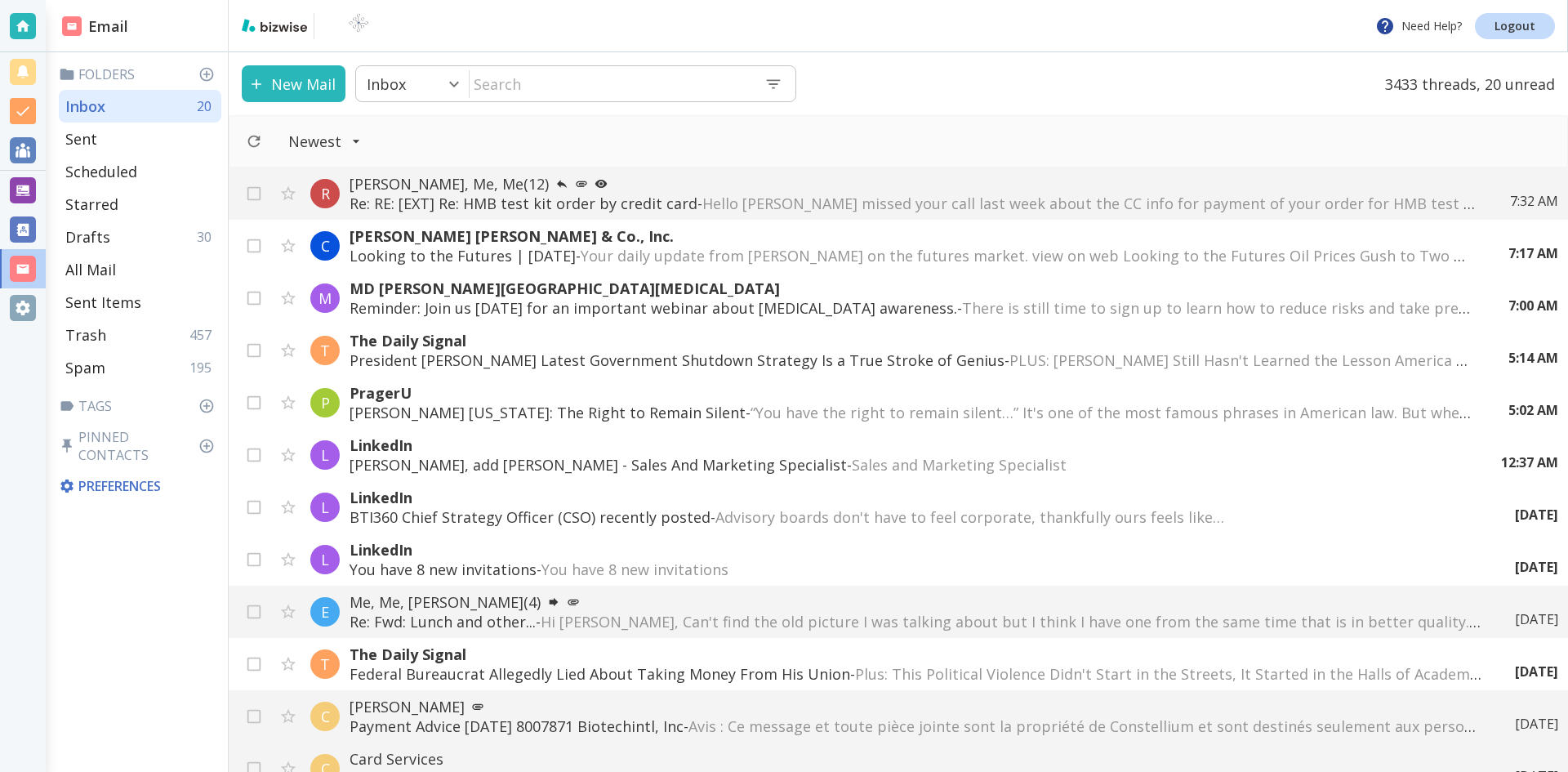
click at [297, 78] on button "New Mail" at bounding box center [294, 84] width 104 height 37
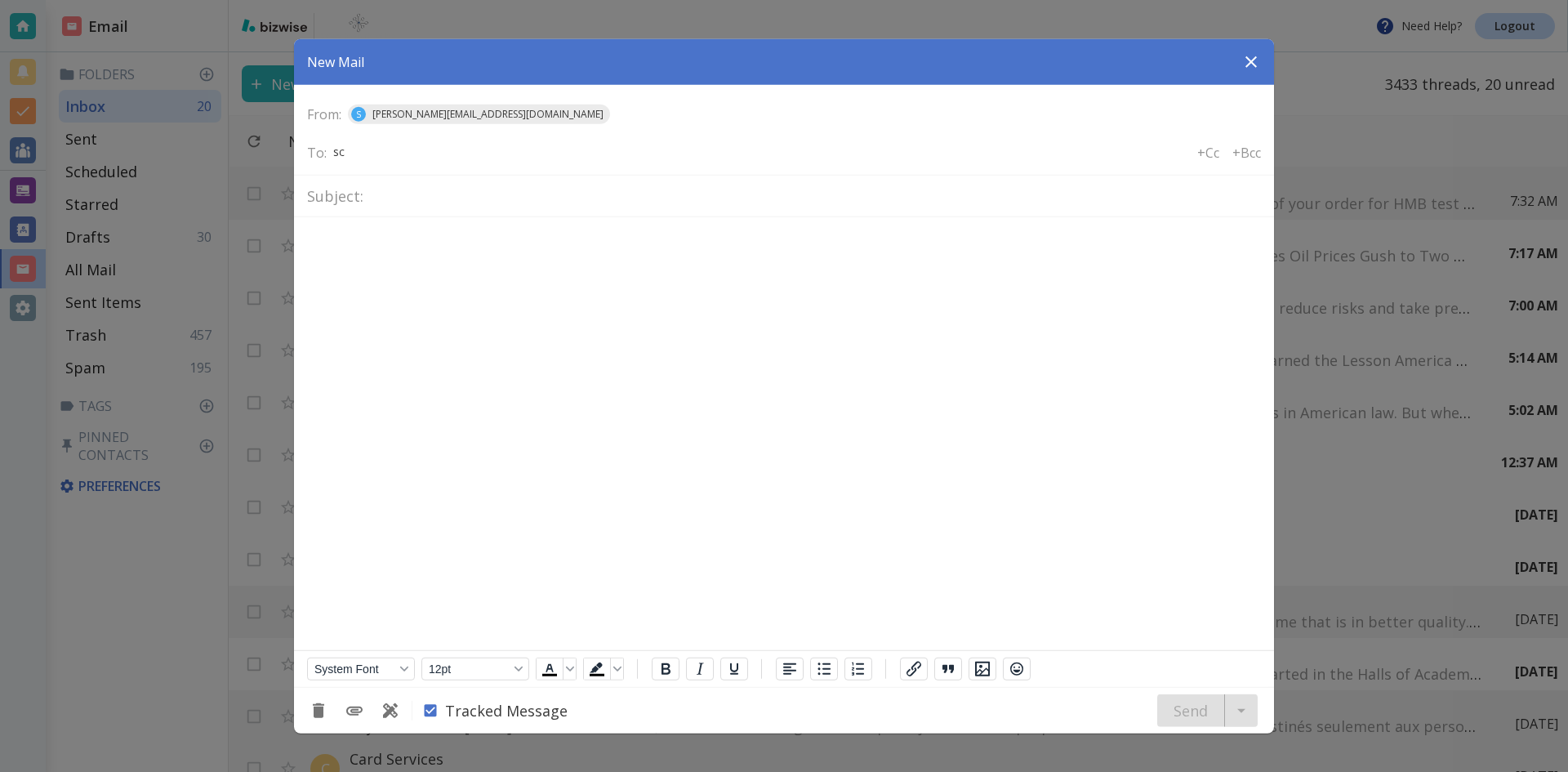
type input "s"
click at [1251, 62] on icon "button" at bounding box center [1251, 61] width 11 height 11
